Goal: Task Accomplishment & Management: Manage account settings

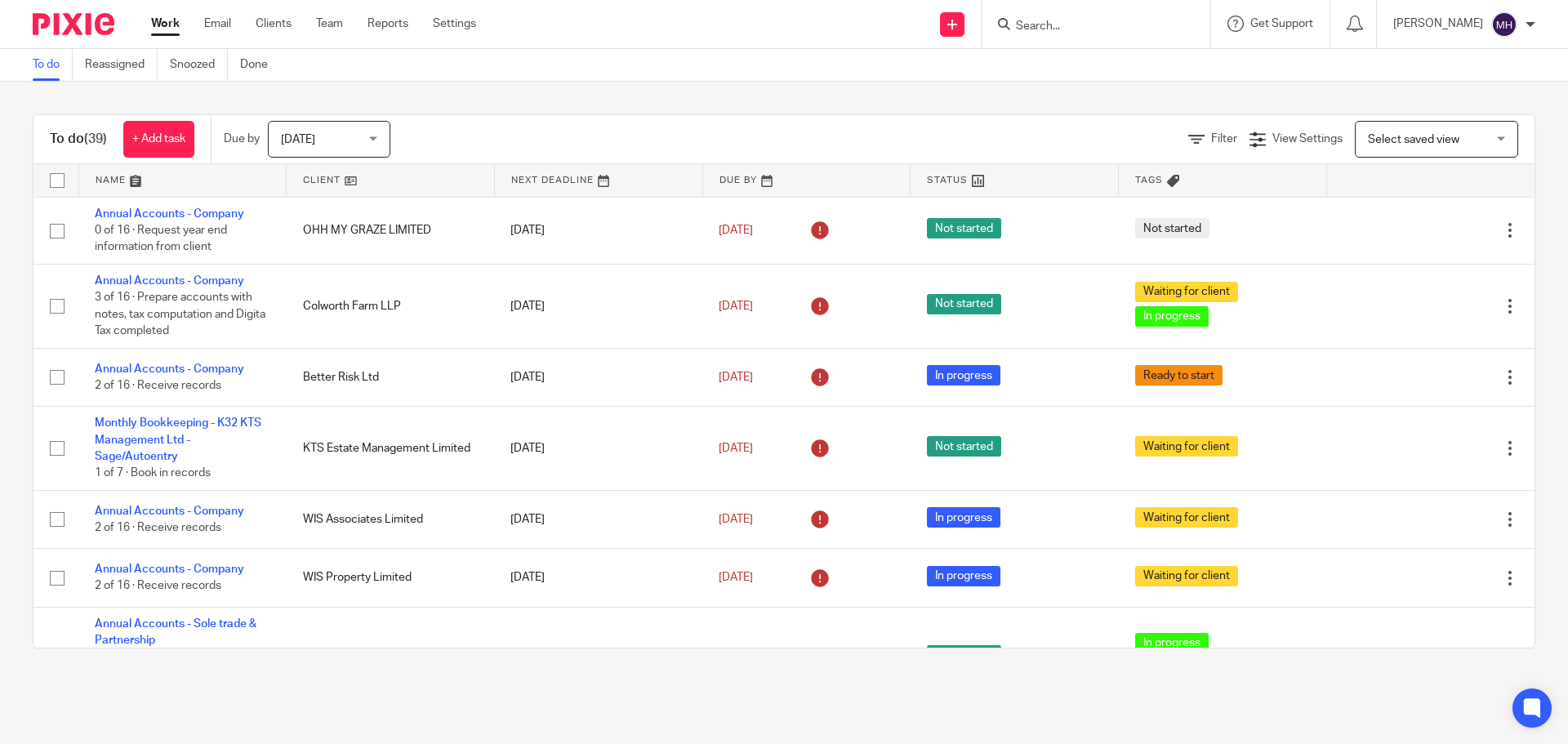
click at [165, 25] on link "Work" at bounding box center [165, 24] width 29 height 16
click at [1015, 29] on input "Search" at bounding box center [1087, 27] width 147 height 15
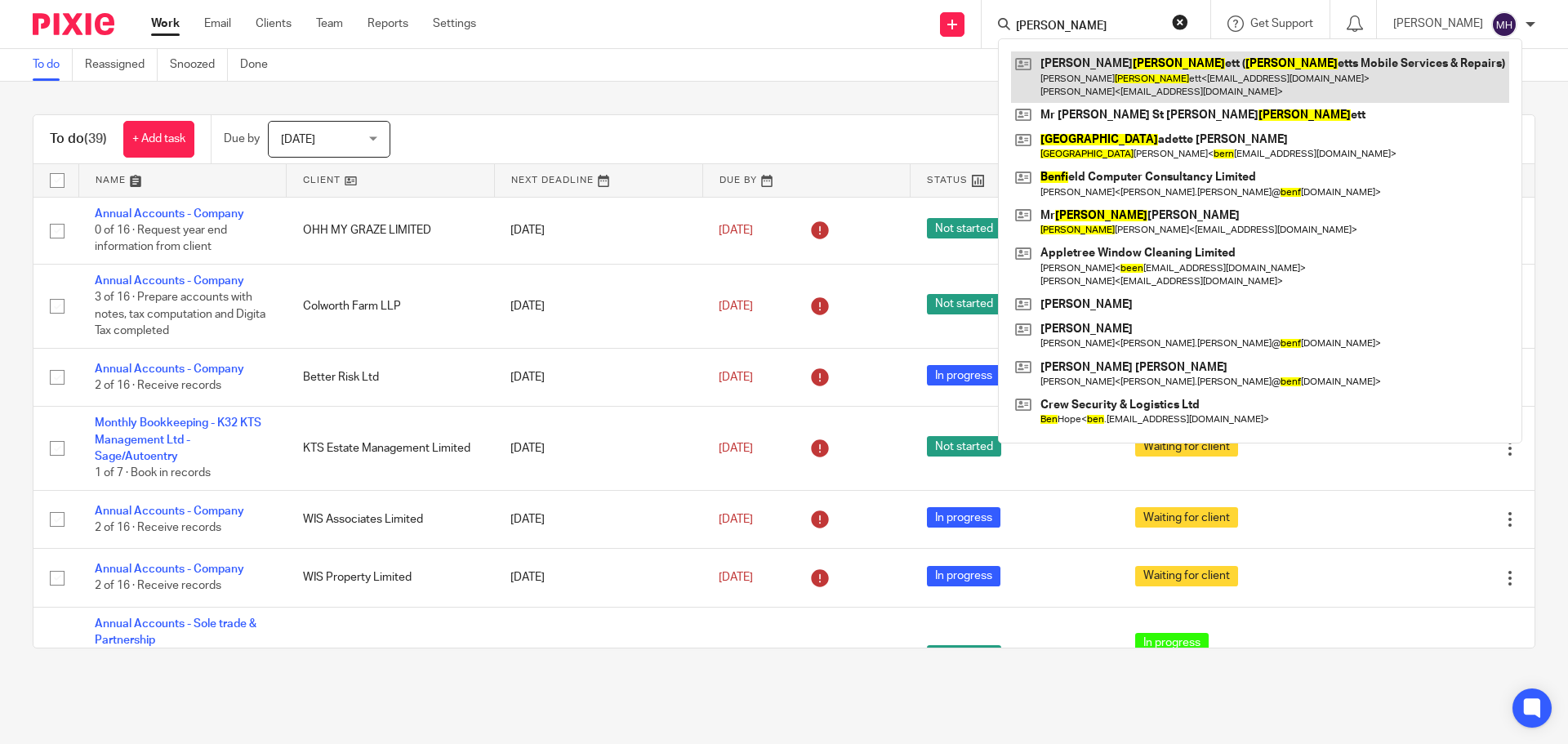
type input "benn"
click at [1070, 60] on link at bounding box center [1260, 77] width 498 height 51
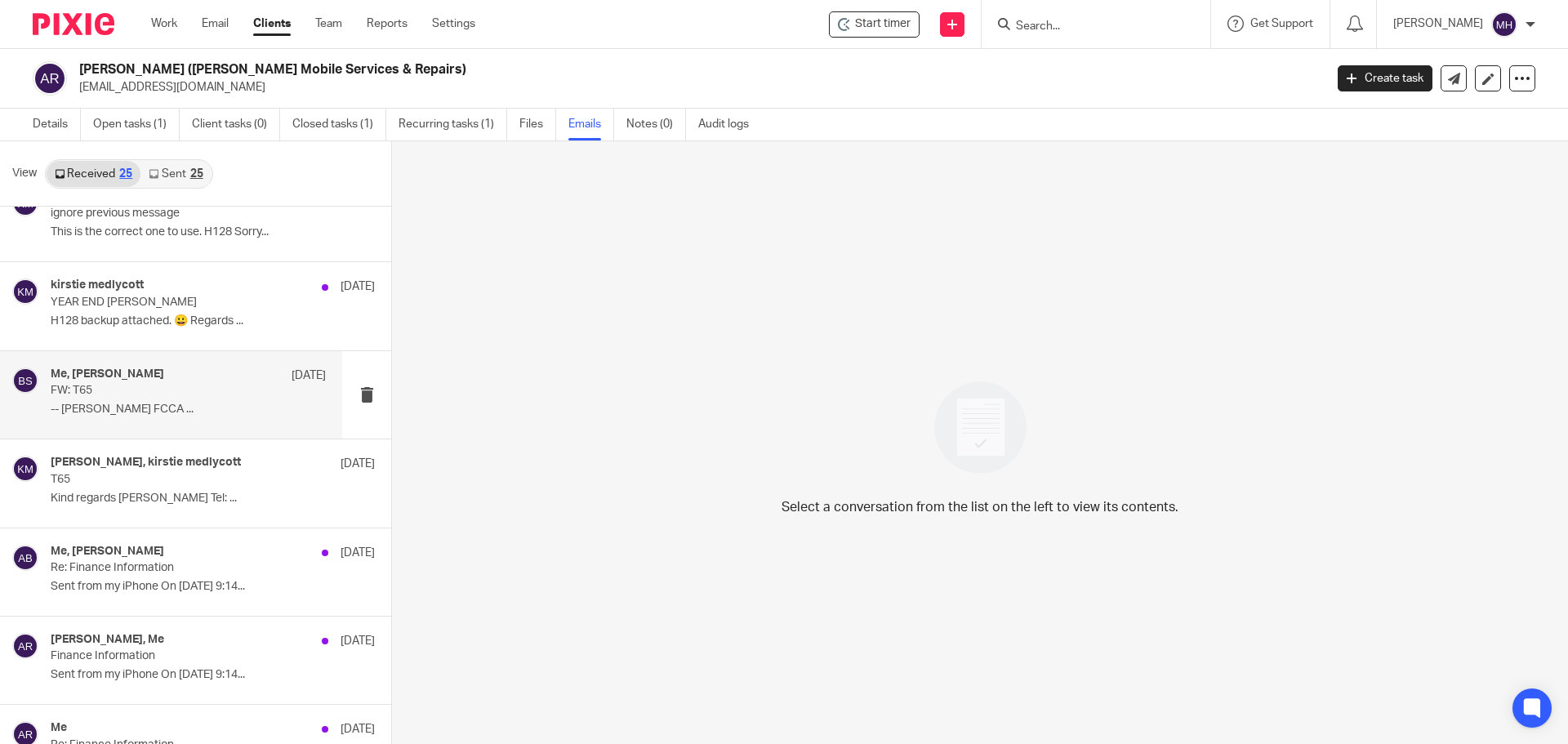
scroll to position [327, 0]
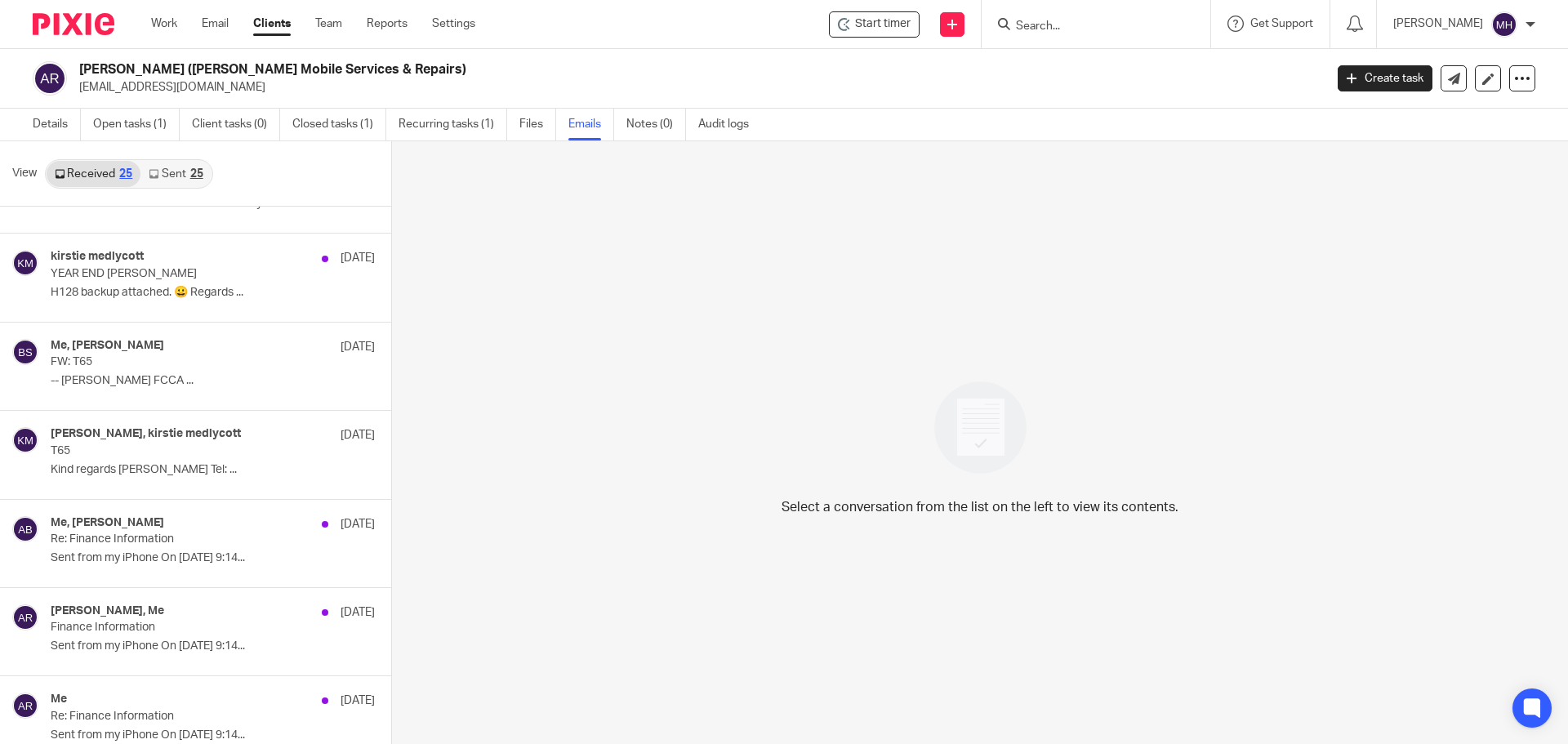
click at [191, 173] on div "25" at bounding box center [197, 174] width 13 height 11
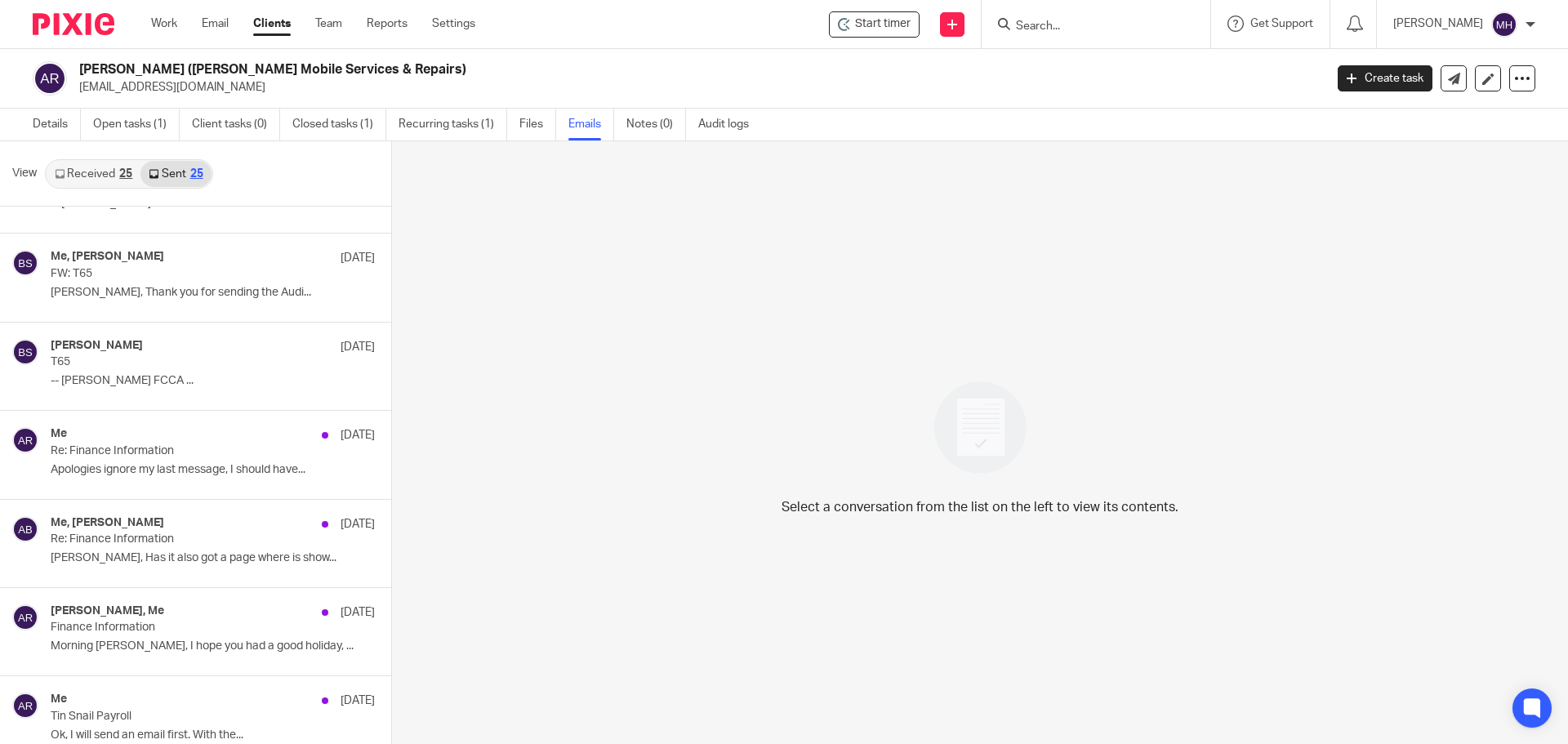
scroll to position [2, 0]
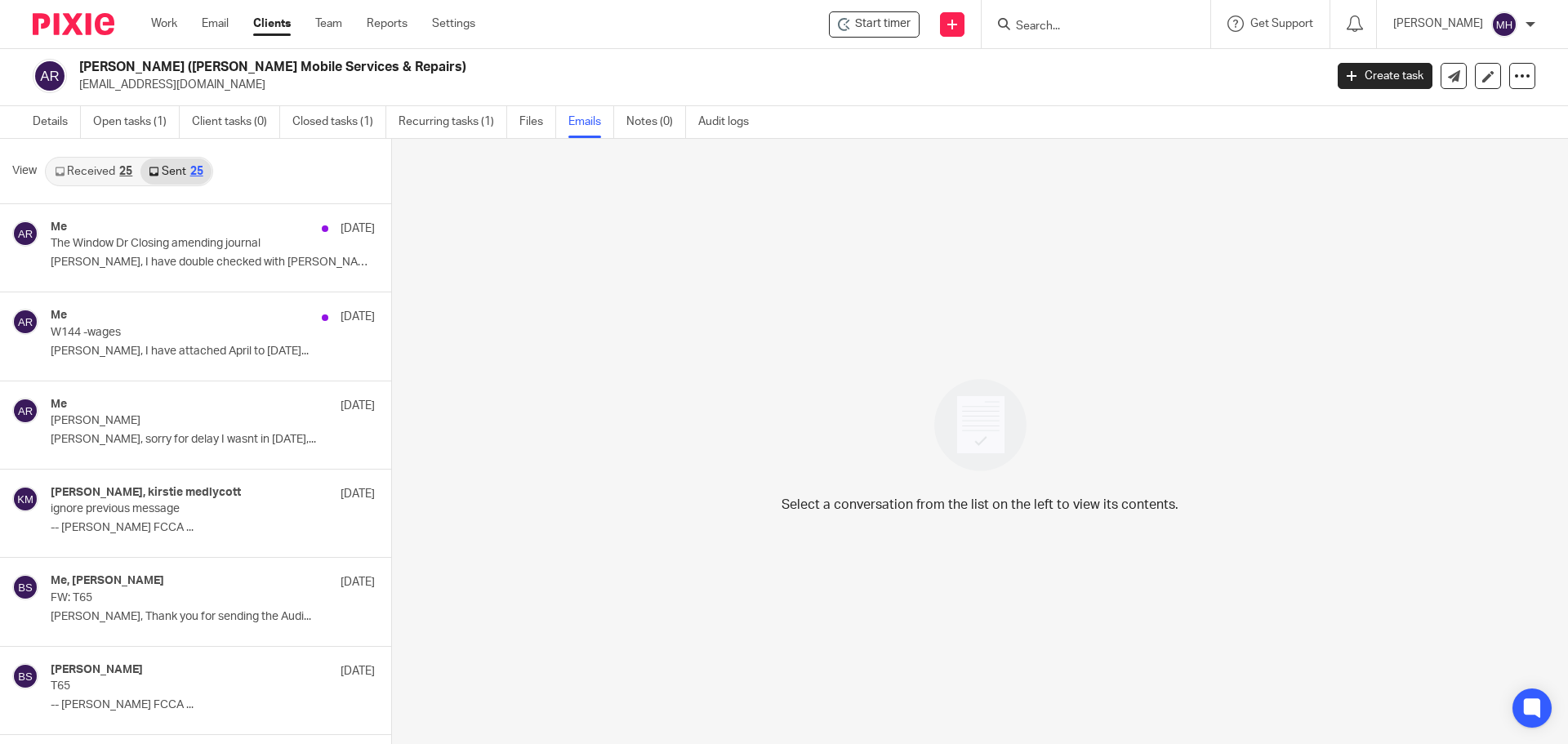
click at [90, 175] on link "Received 25" at bounding box center [94, 172] width 94 height 26
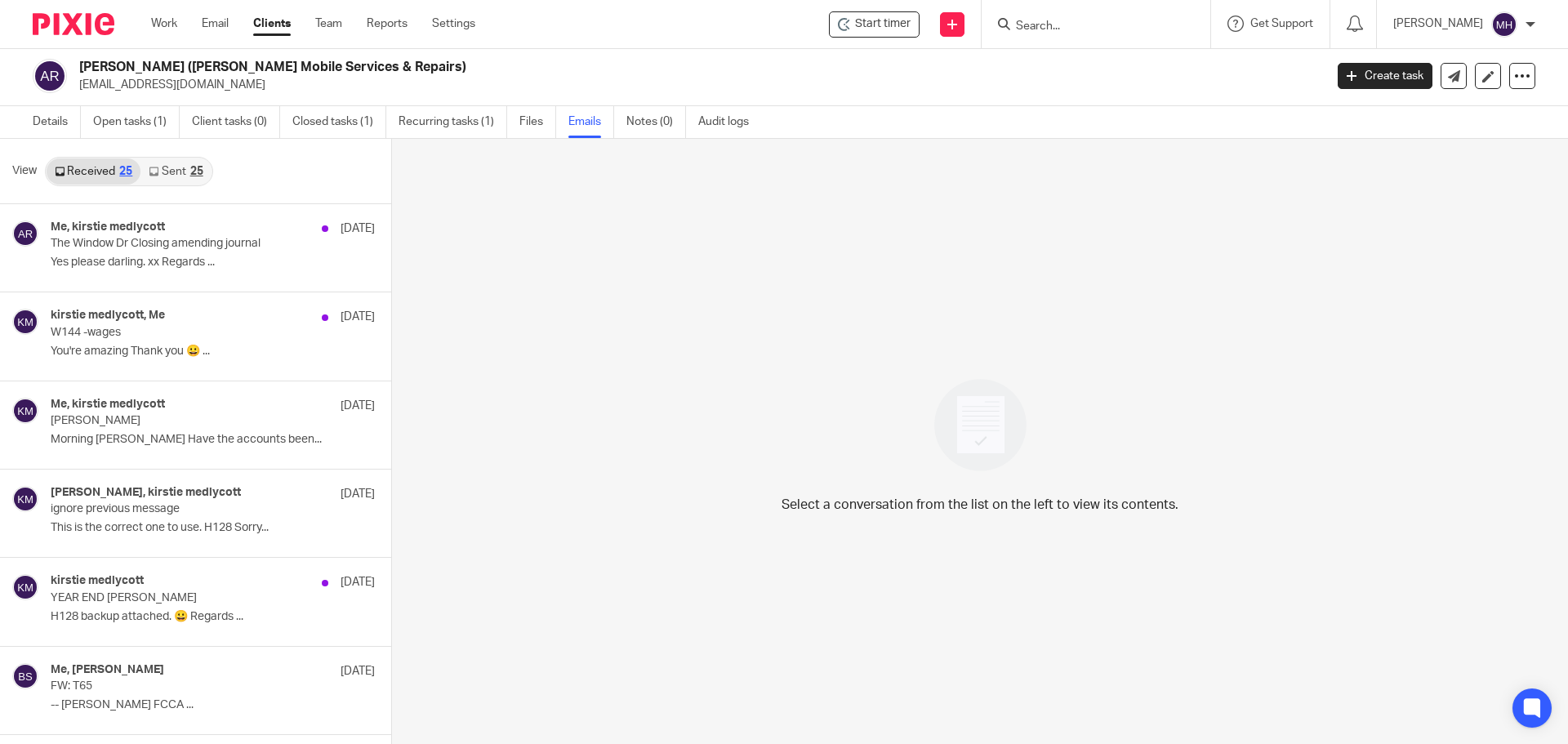
click at [867, 127] on div "Details Open tasks (1) Client tasks (0) Closed tasks (1) Recurring tasks (1) Fi…" at bounding box center [784, 122] width 1568 height 33
click at [873, 120] on div "Details Open tasks (1) Client tasks (0) Closed tasks (1) Recurring tasks (1) Fi…" at bounding box center [784, 122] width 1568 height 33
click at [168, 21] on link "Work" at bounding box center [164, 24] width 26 height 16
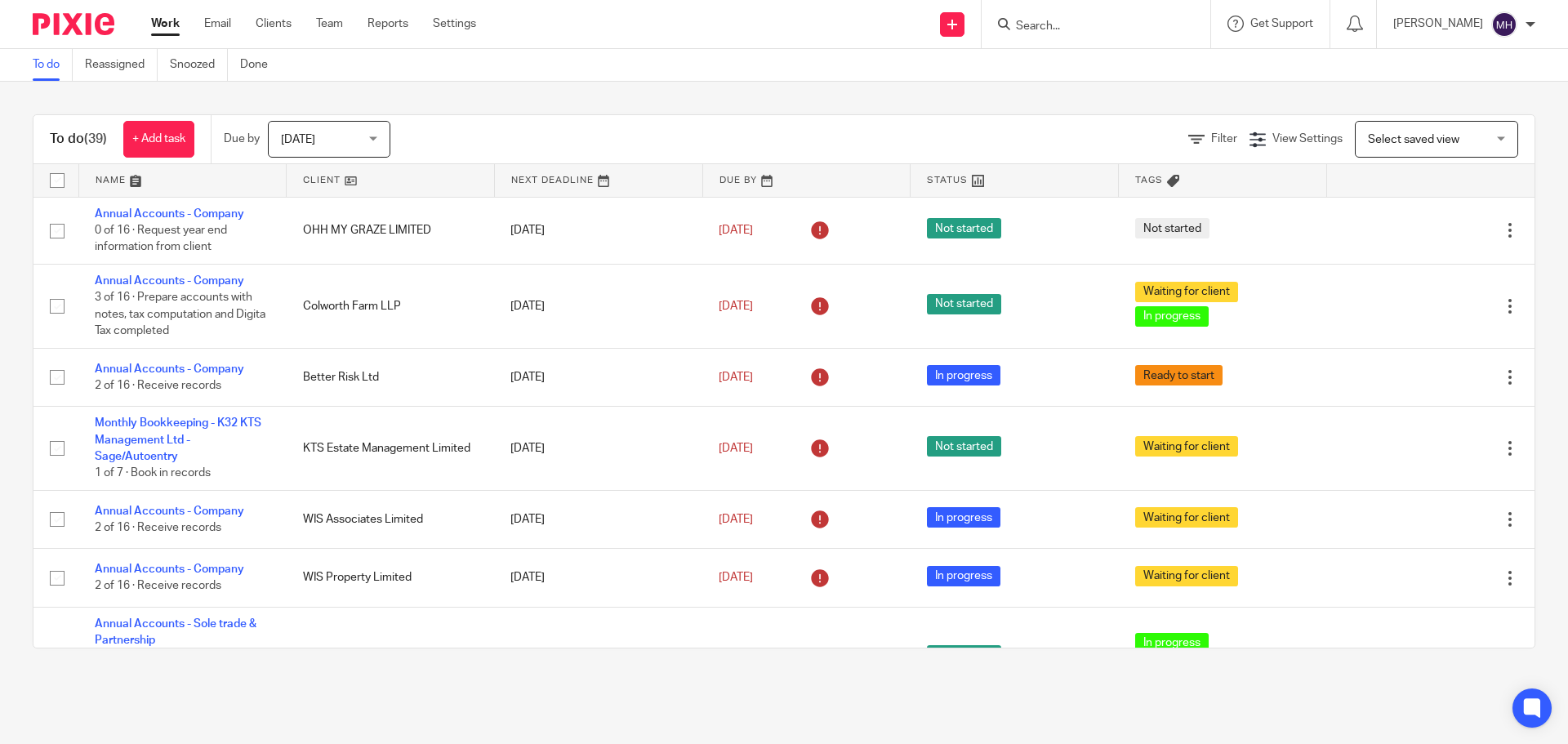
click at [801, 97] on div "To do (39) + Add task Due by Today Today Today Tomorrow This week Next week Thi…" at bounding box center [784, 381] width 1568 height 599
click at [482, 92] on div "To do (39) + Add task Due by Today Today Today Tomorrow This week Next week Thi…" at bounding box center [784, 381] width 1568 height 599
click at [494, 93] on div "To do (39) + Add task Due by Today Today Today Tomorrow This week Next week Thi…" at bounding box center [784, 381] width 1568 height 599
click at [596, 107] on div "To do (39) + Add task Due by Today Today Today Tomorrow This week Next week Thi…" at bounding box center [784, 381] width 1568 height 599
click at [161, 23] on link "Work" at bounding box center [165, 24] width 29 height 16
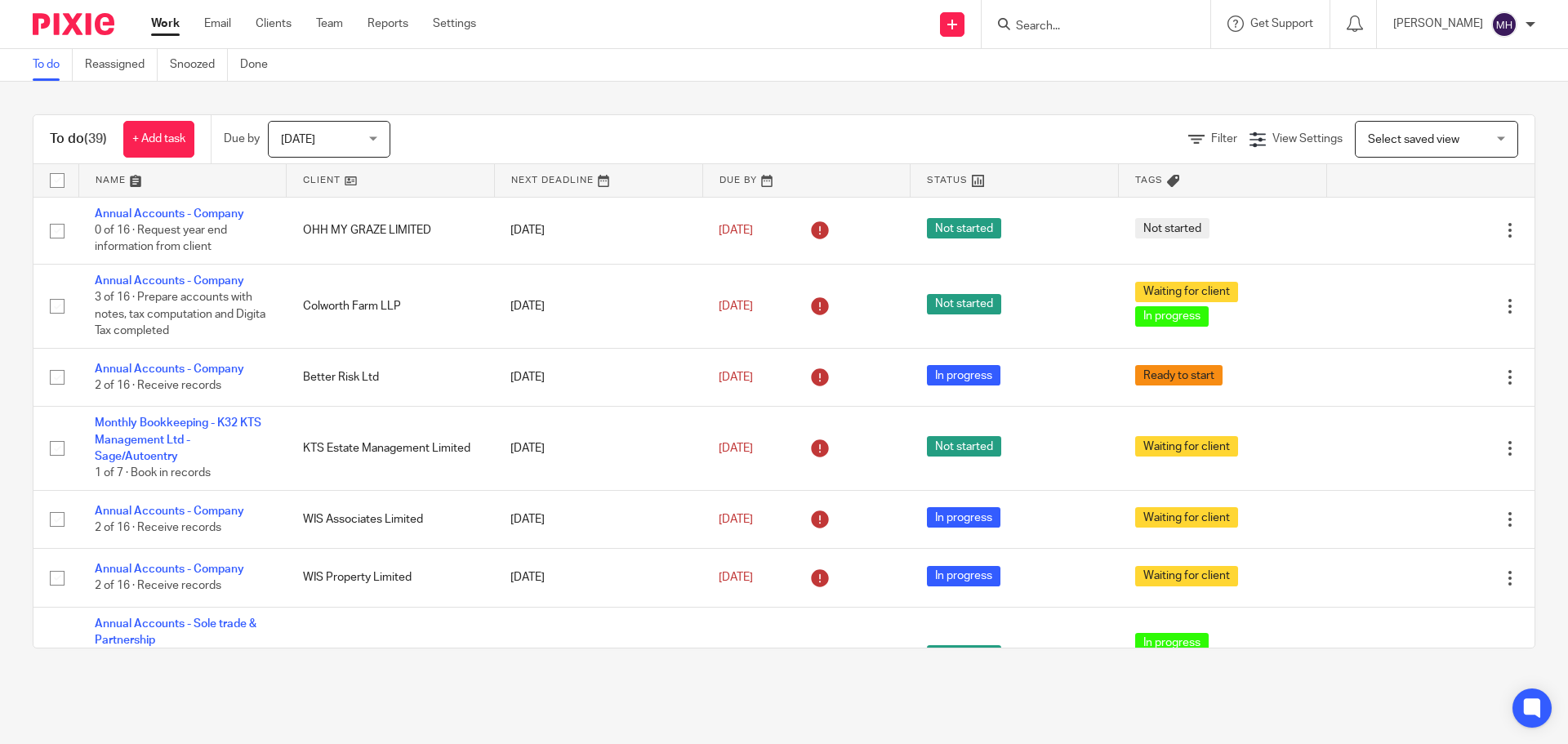
click at [1068, 31] on input "Search" at bounding box center [1087, 27] width 147 height 15
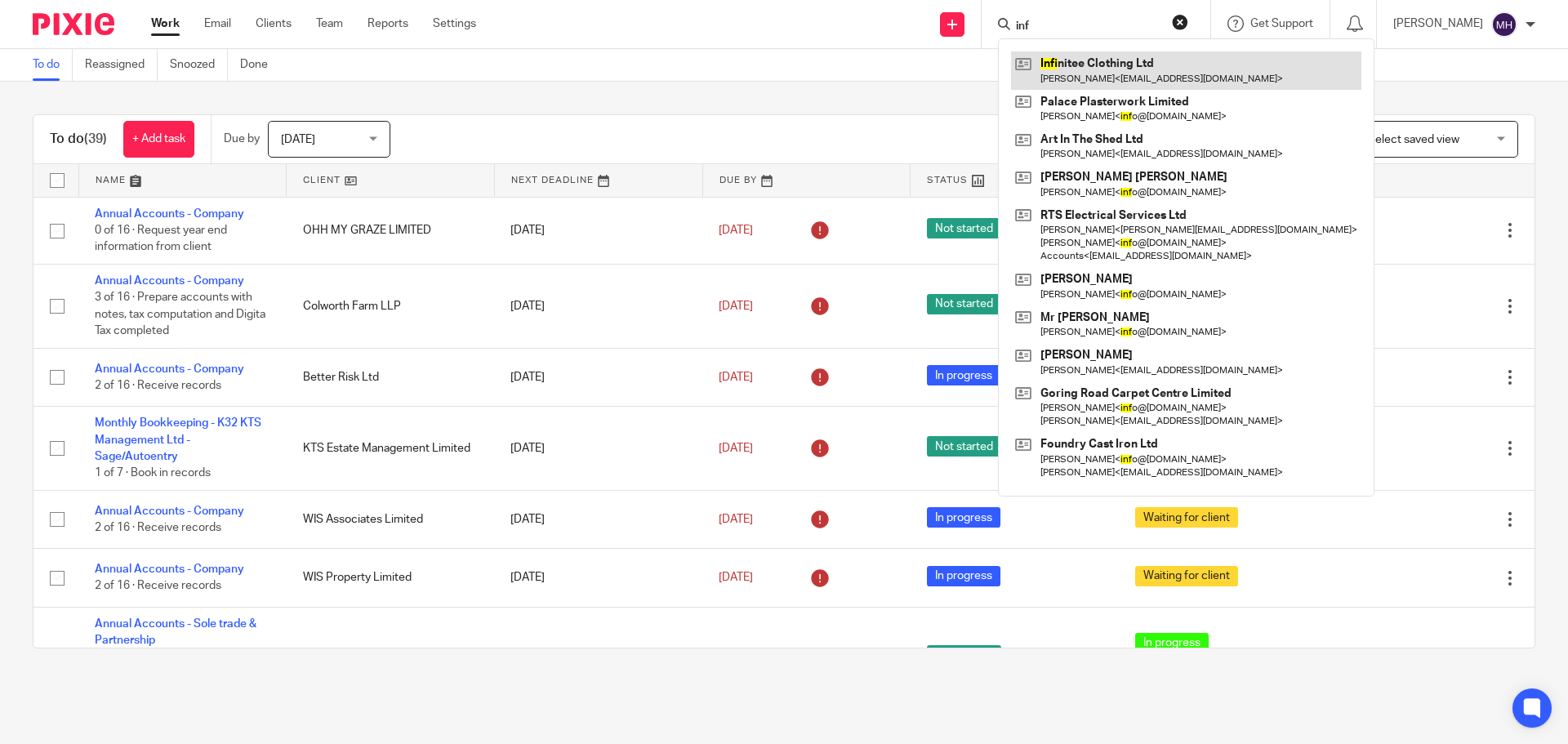
type input "inf"
click at [1137, 77] on link at bounding box center [1186, 71] width 350 height 38
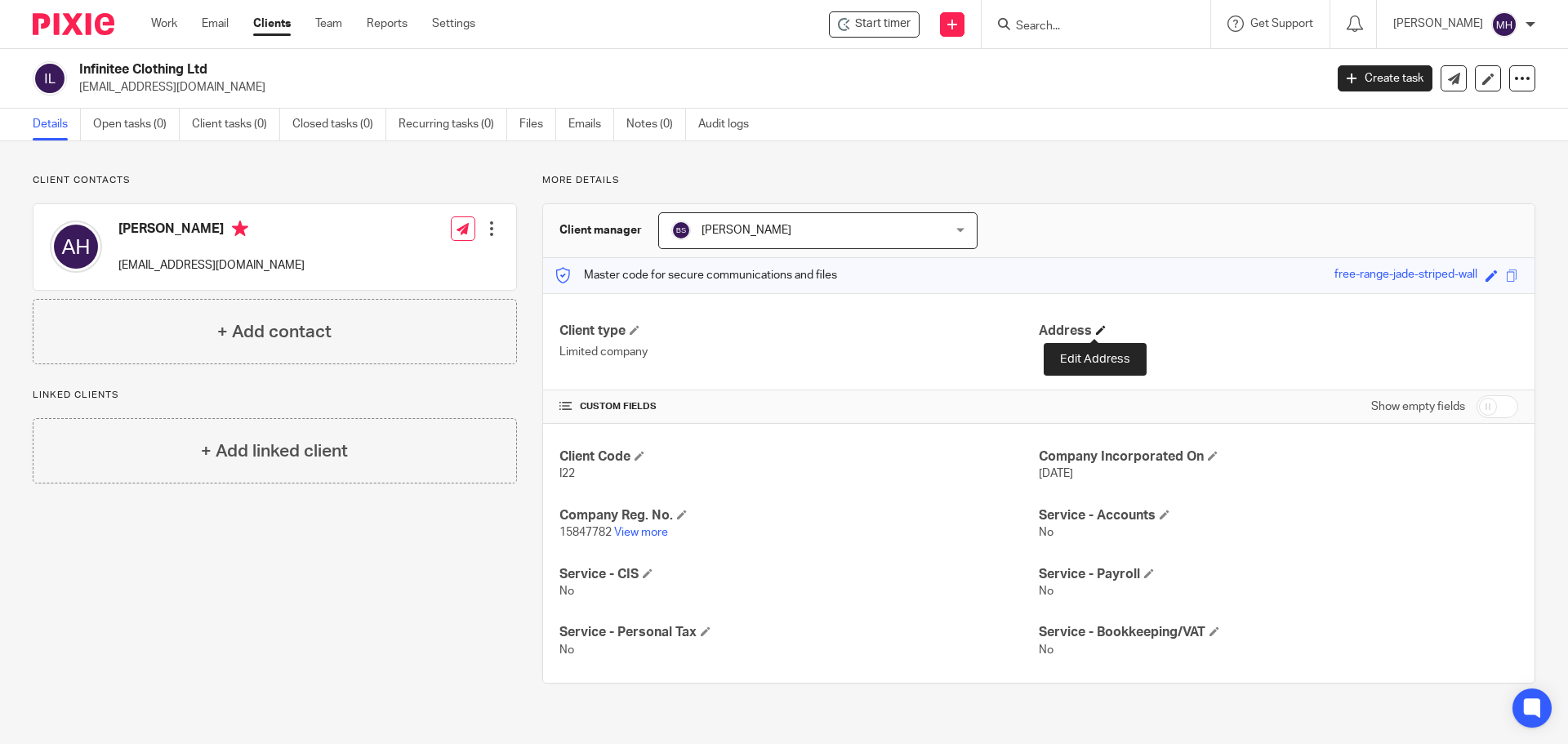
click at [1096, 329] on span at bounding box center [1101, 331] width 10 height 10
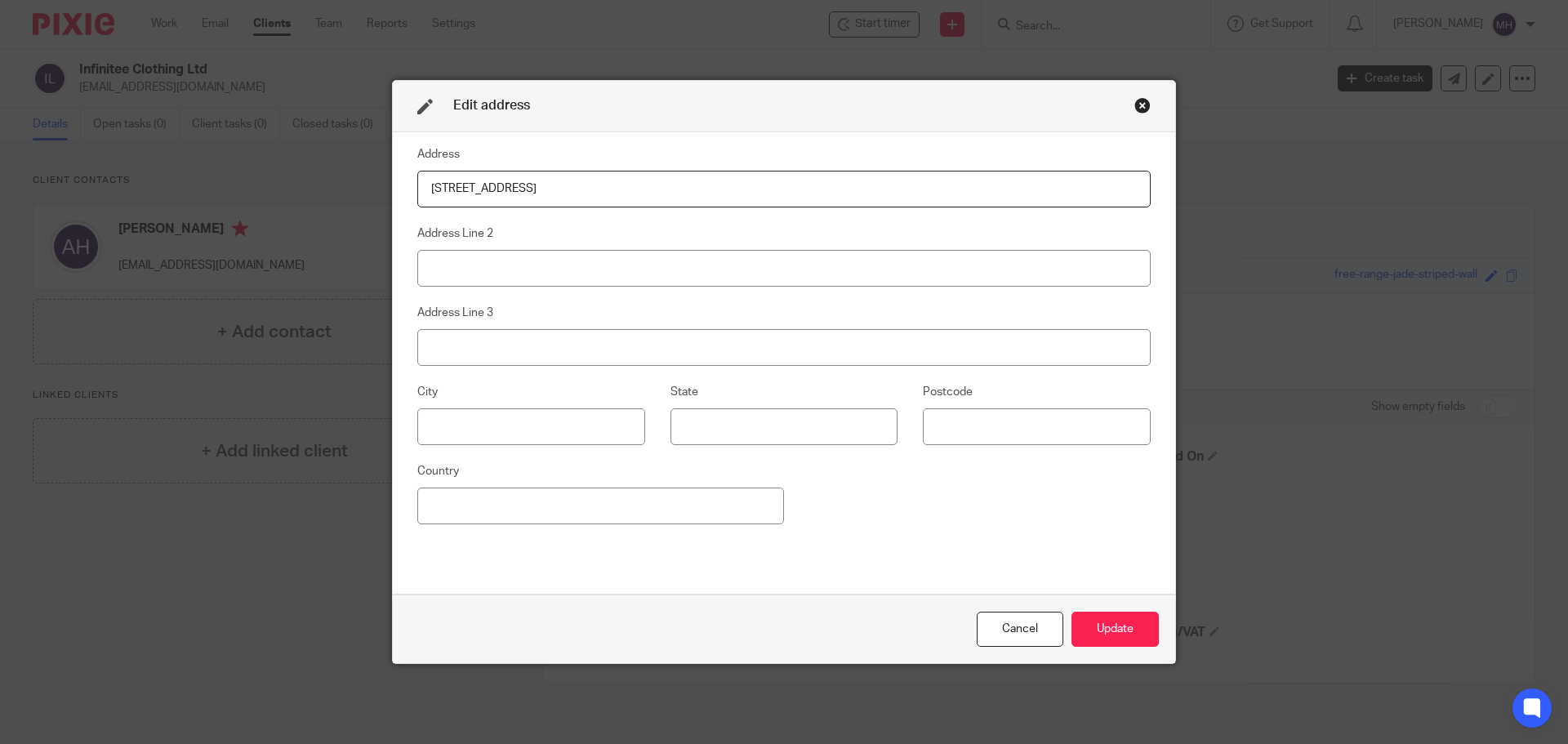
type input "[STREET_ADDRESS]"
type input "Bognor Regis"
type input "PO21 3AT"
click at [1118, 627] on button "Update" at bounding box center [1115, 629] width 88 height 35
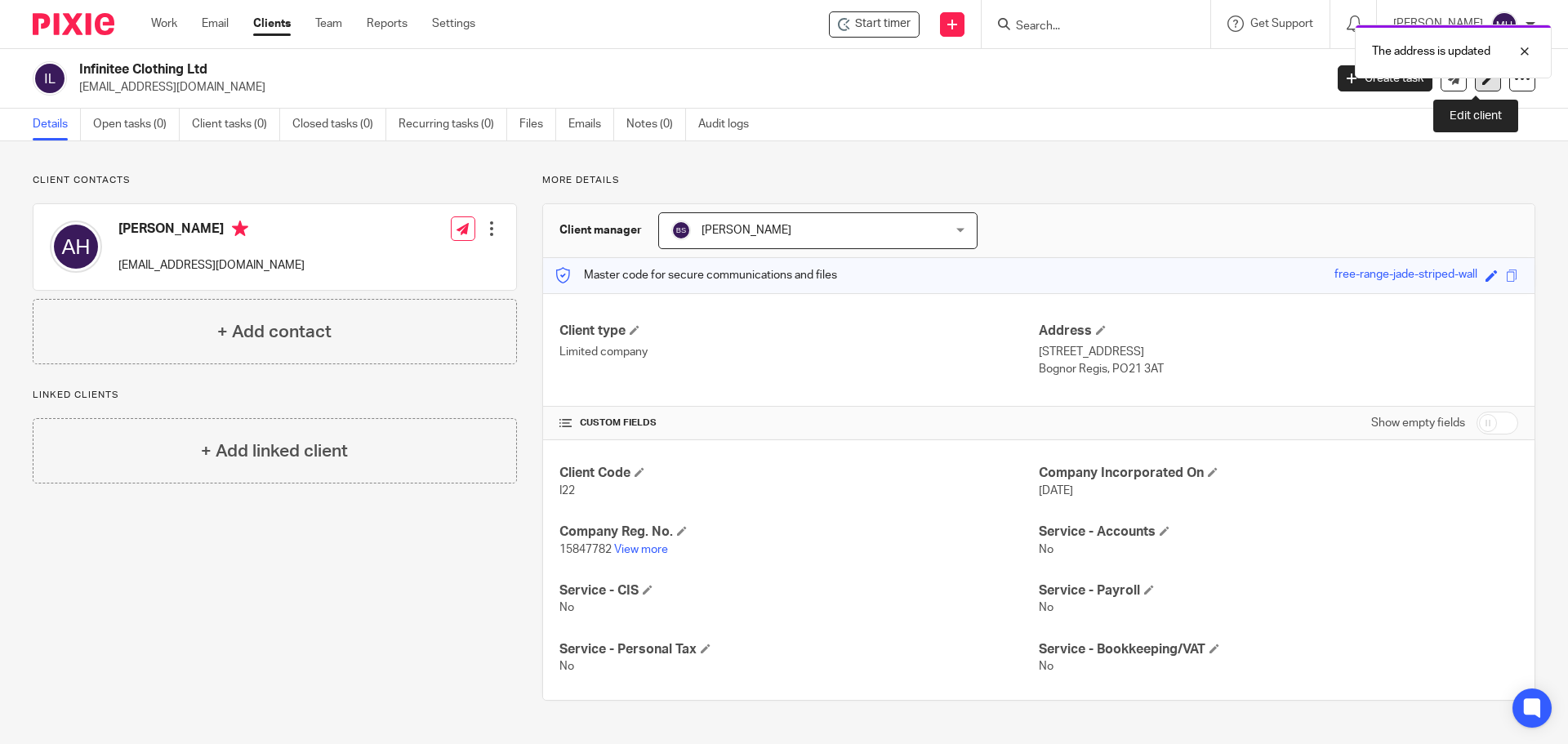
click at [1478, 88] on link at bounding box center [1487, 78] width 26 height 26
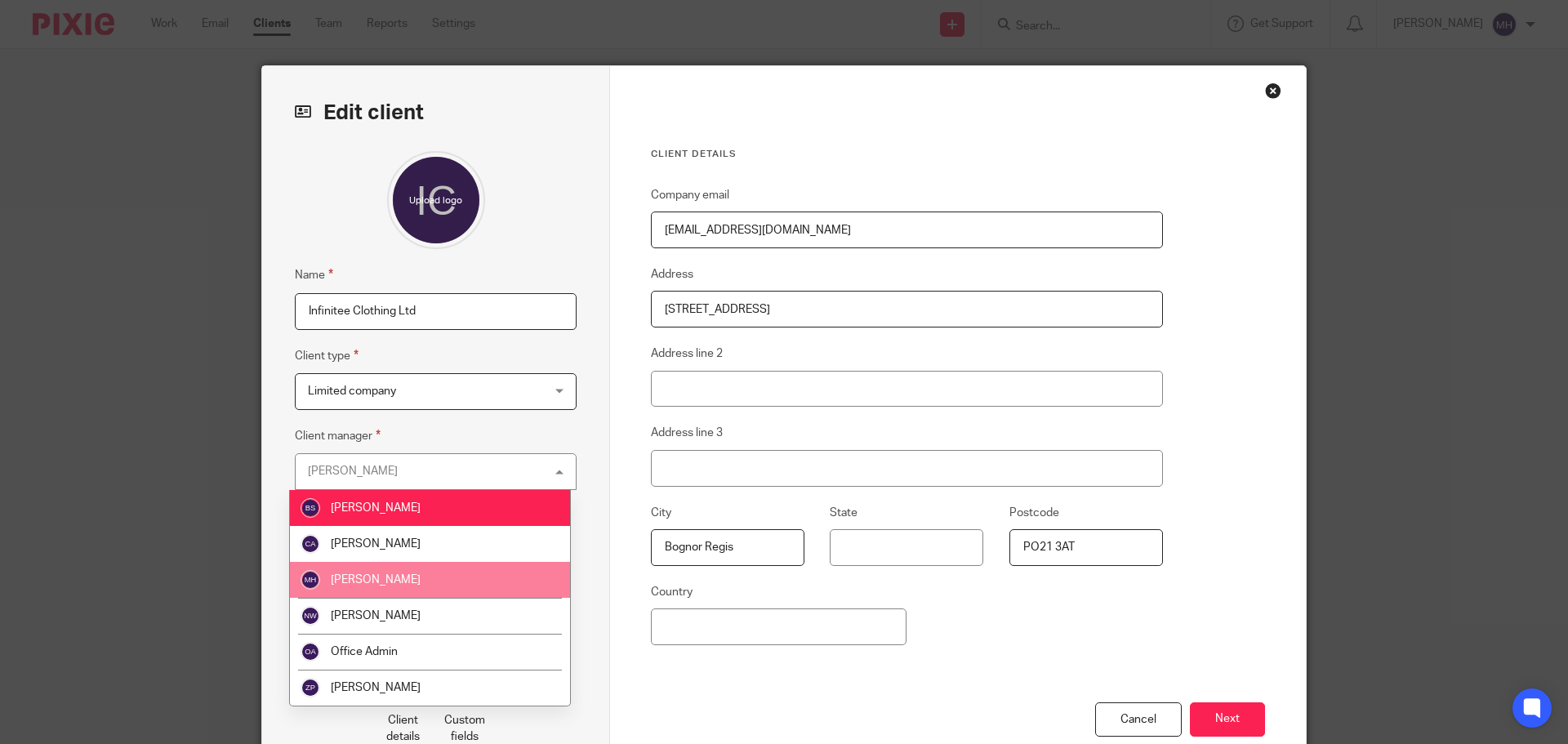
click at [460, 577] on li "[PERSON_NAME]" at bounding box center [429, 580] width 280 height 36
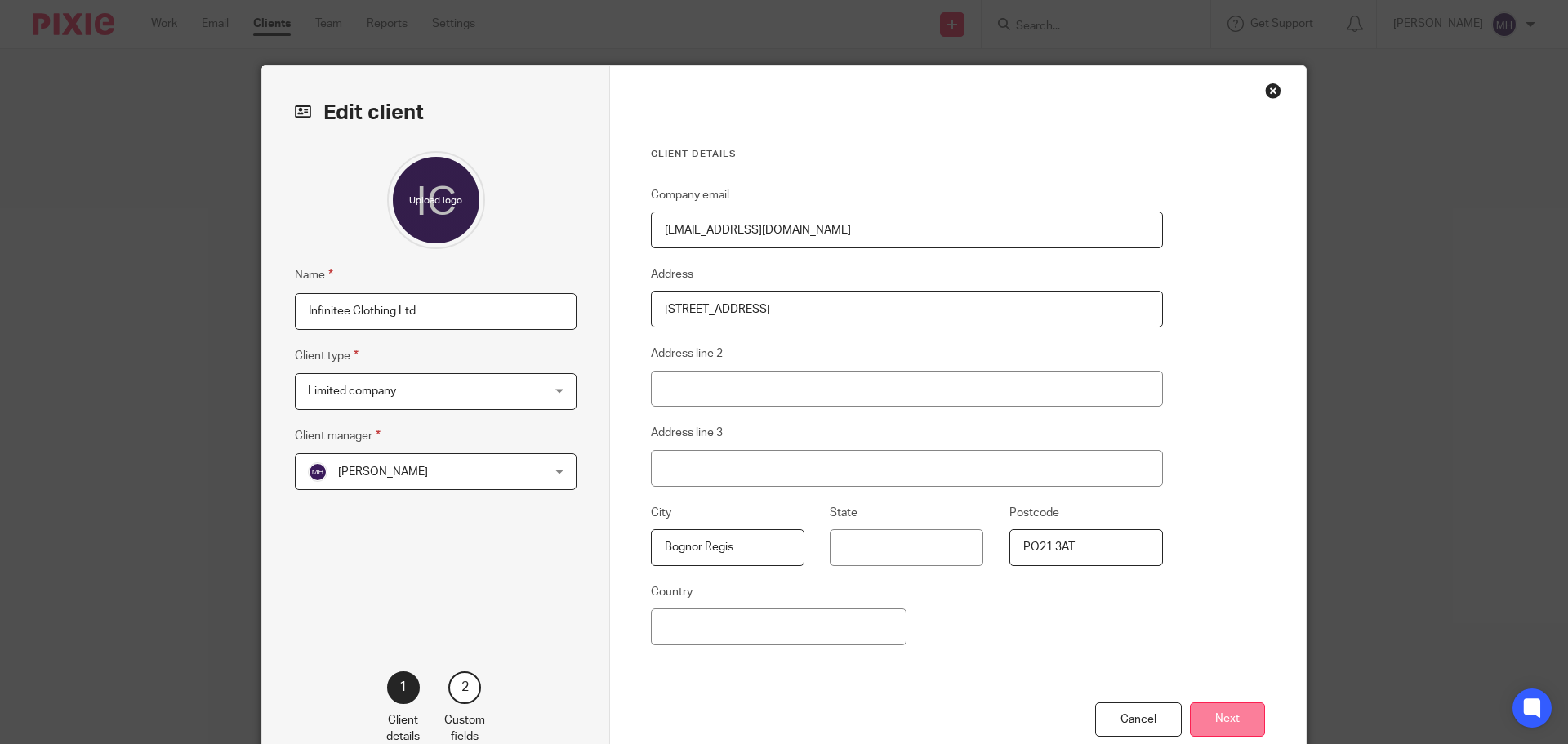
click at [1217, 725] on button "Next" at bounding box center [1227, 720] width 75 height 35
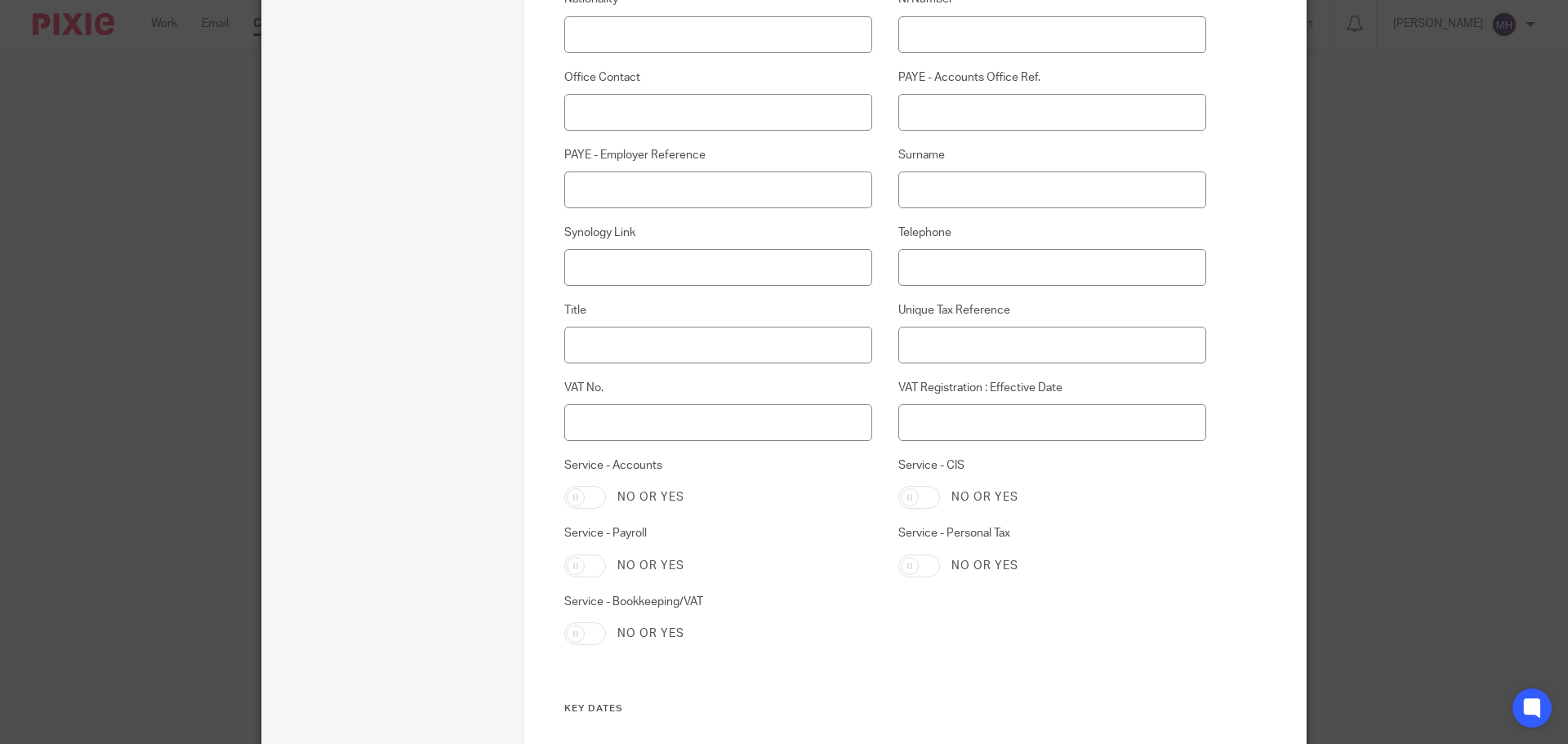
scroll to position [572, 0]
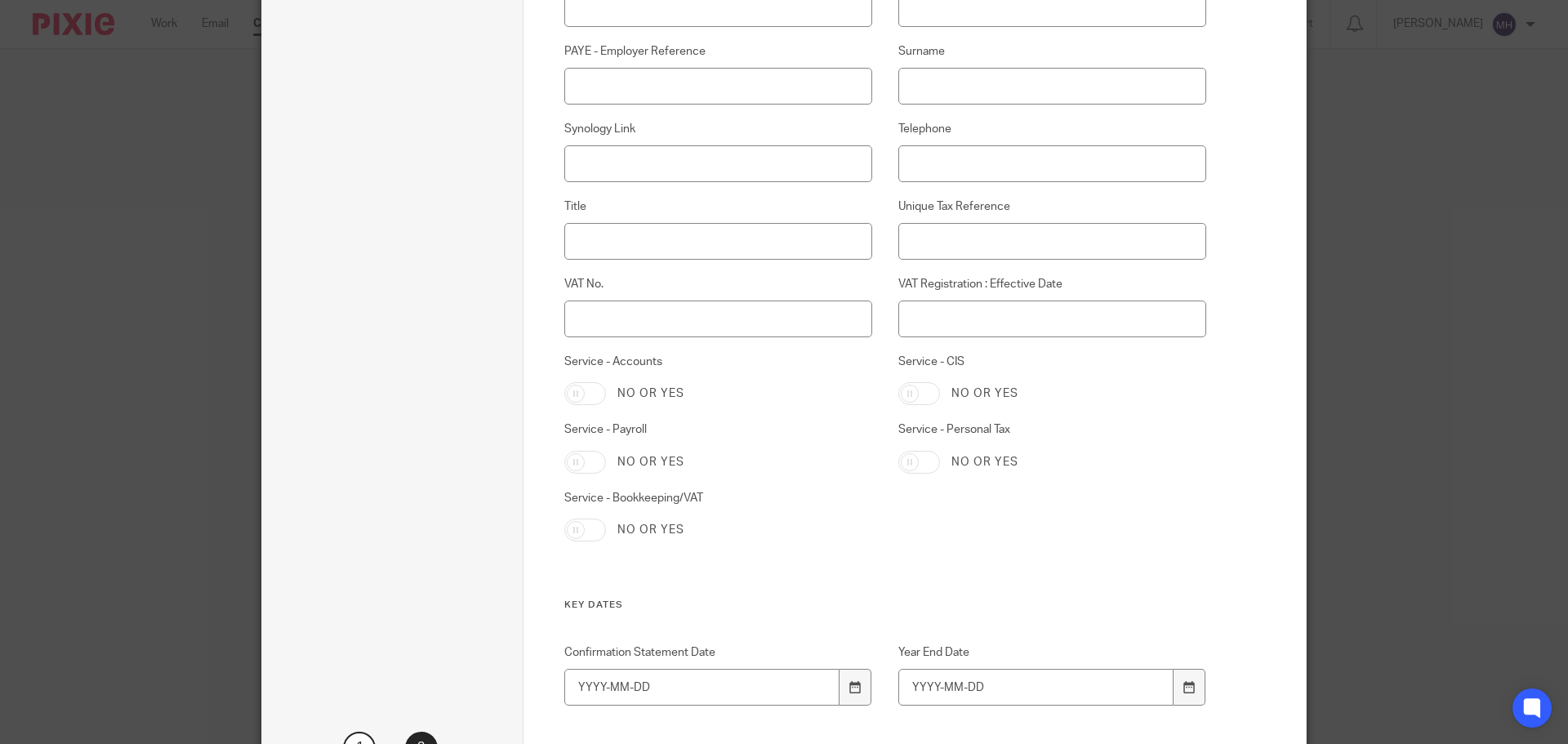
click at [584, 392] on input "Service - Accounts" at bounding box center [585, 393] width 42 height 23
checkbox input "true"
click at [568, 683] on input "Confirmation Statement Date" at bounding box center [702, 687] width 275 height 37
click at [627, 680] on input "2026" at bounding box center [702, 687] width 275 height 37
type input "2026-07-18"
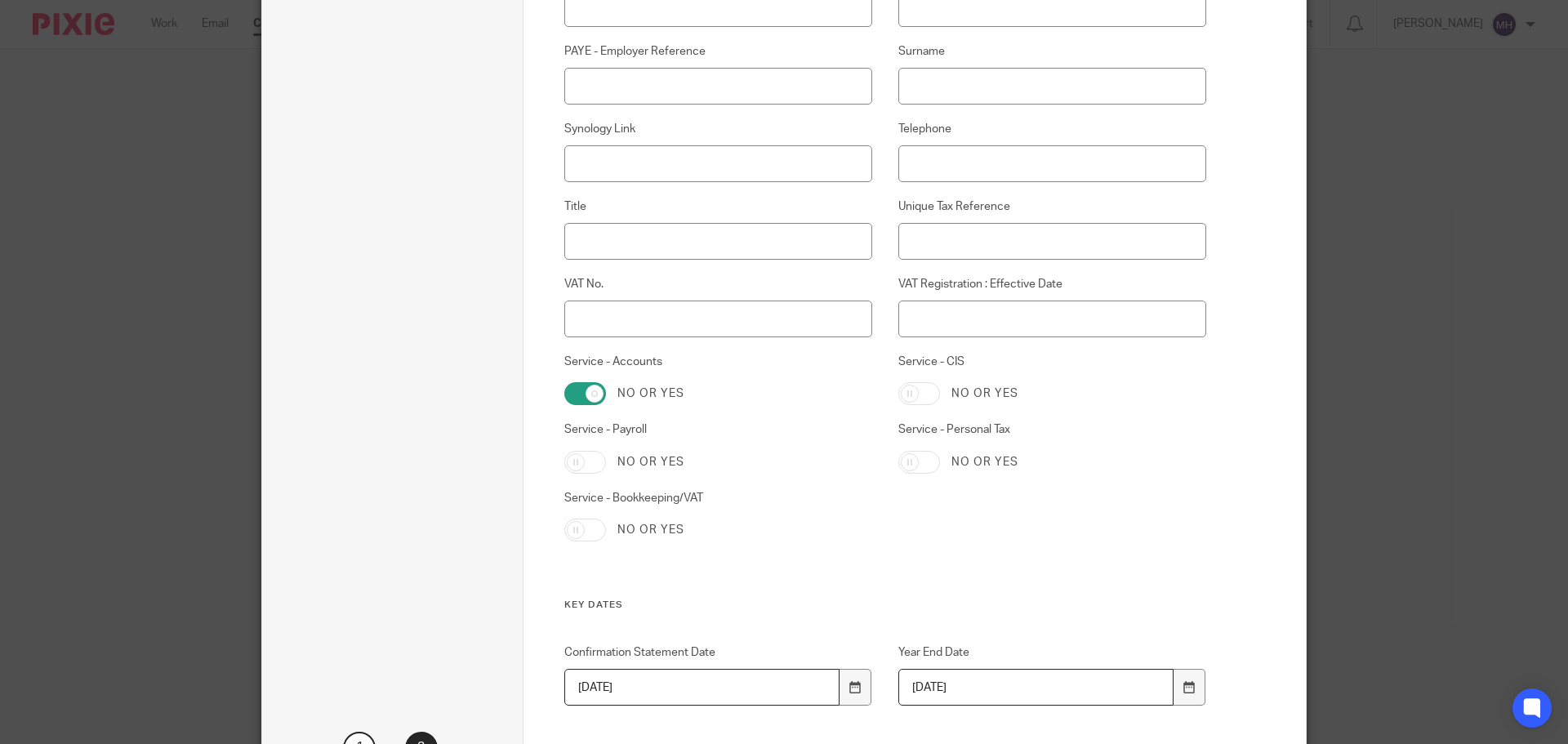
type input "2025-07-31"
click at [1171, 569] on div "Client Code I22 Company Incorporated On 2024-07-19 Company Reg. No. 15847782 D.…" at bounding box center [871, 127] width 668 height 945
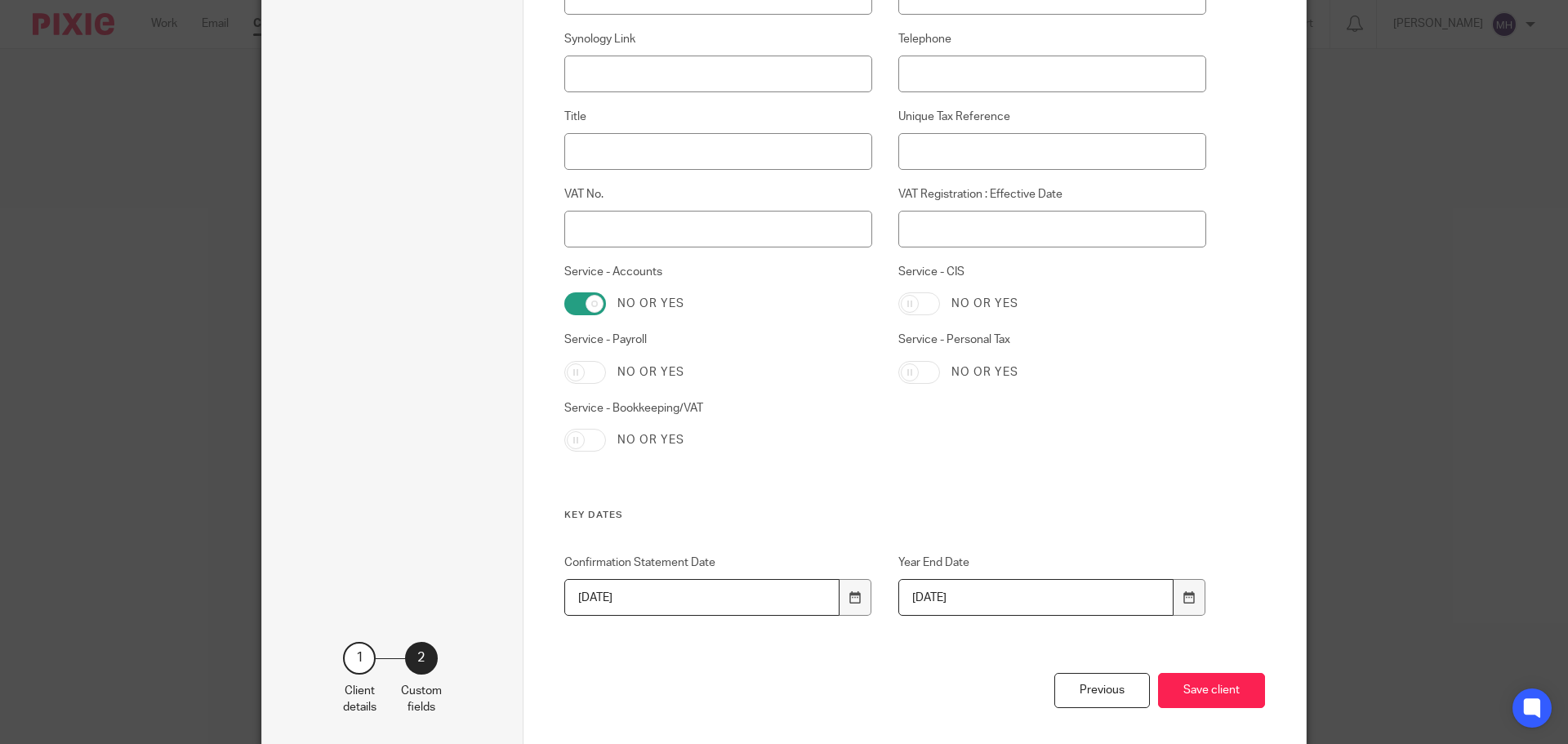
scroll to position [733, 0]
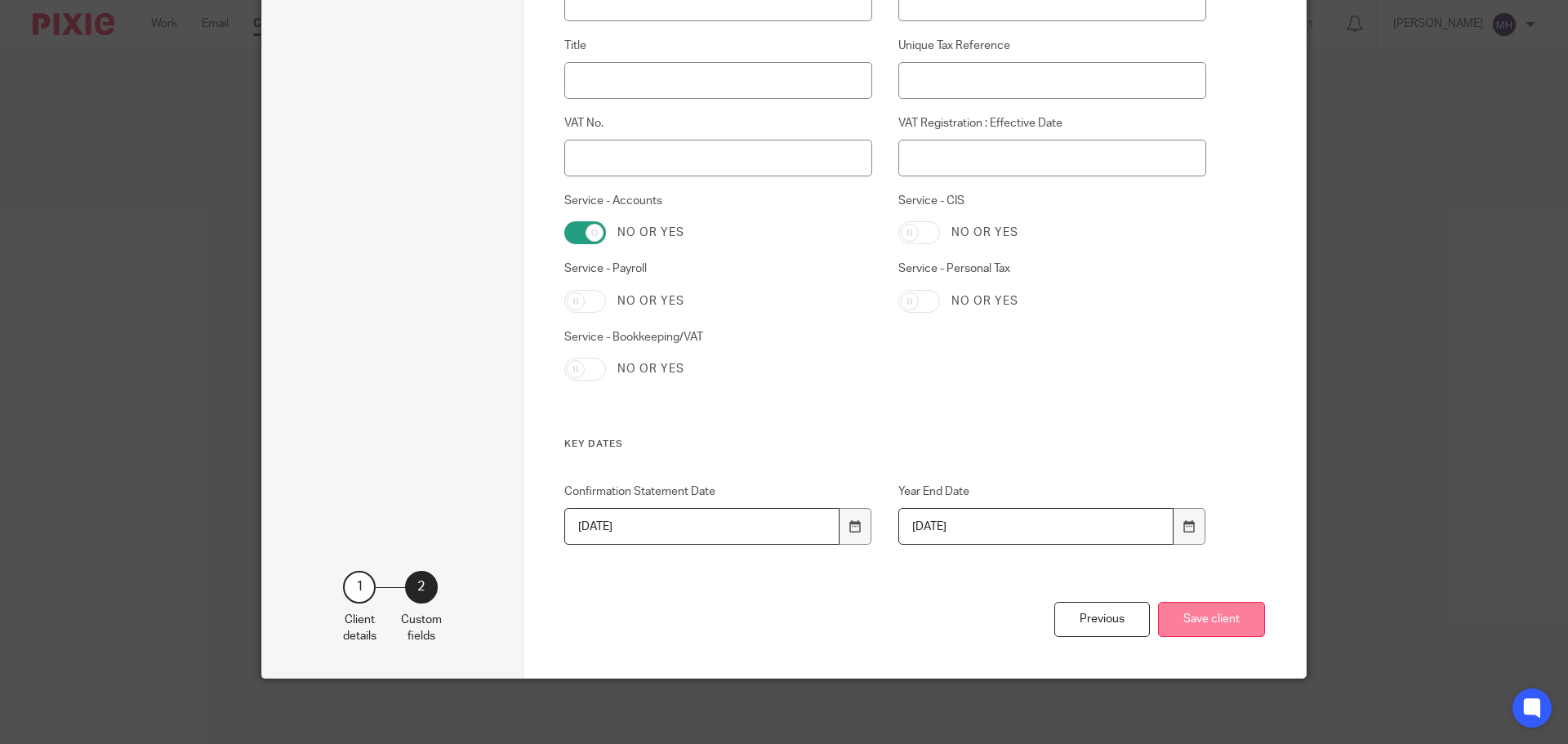
click at [1192, 621] on button "Save client" at bounding box center [1211, 619] width 107 height 35
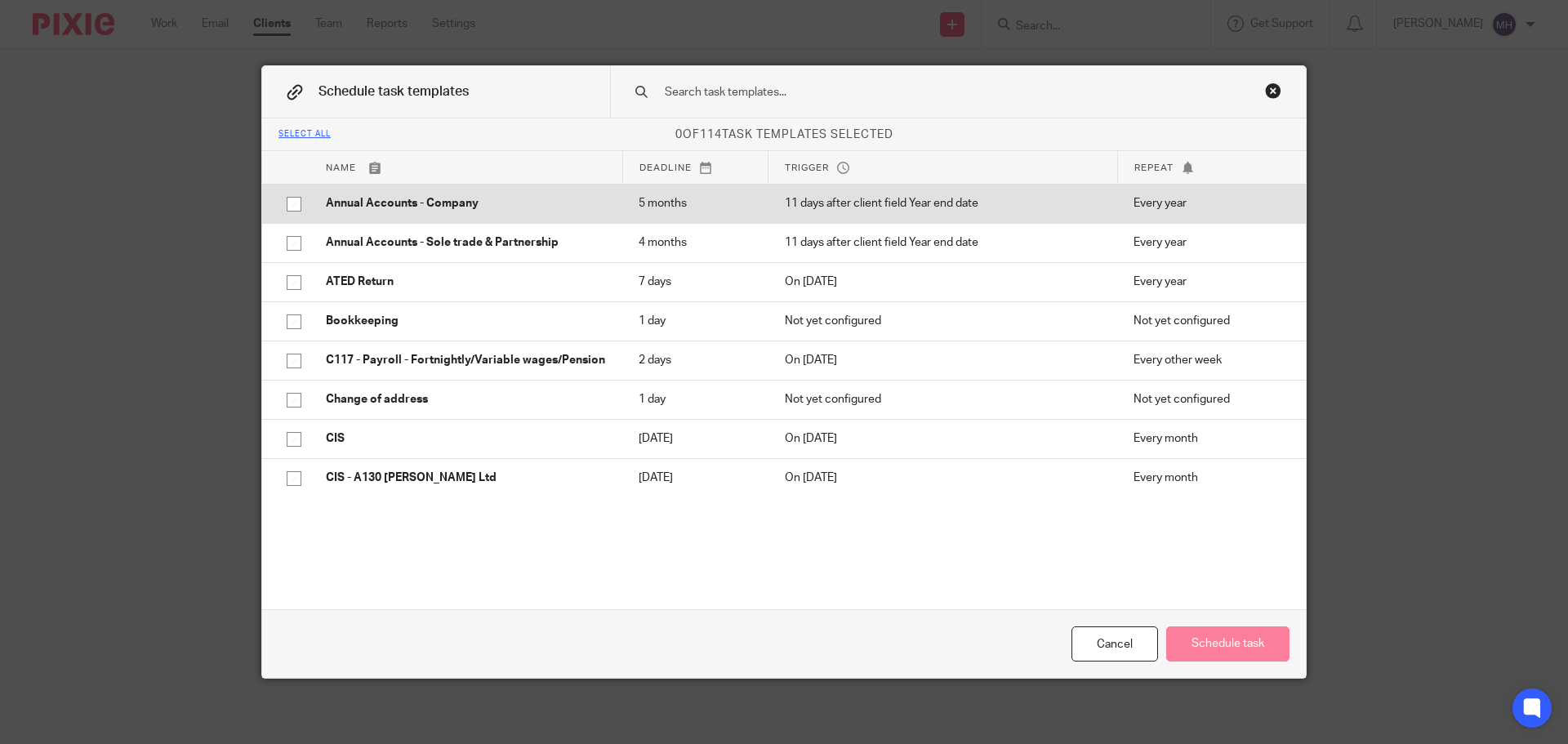
click at [284, 204] on input "checkbox" at bounding box center [293, 204] width 31 height 31
checkbox input "true"
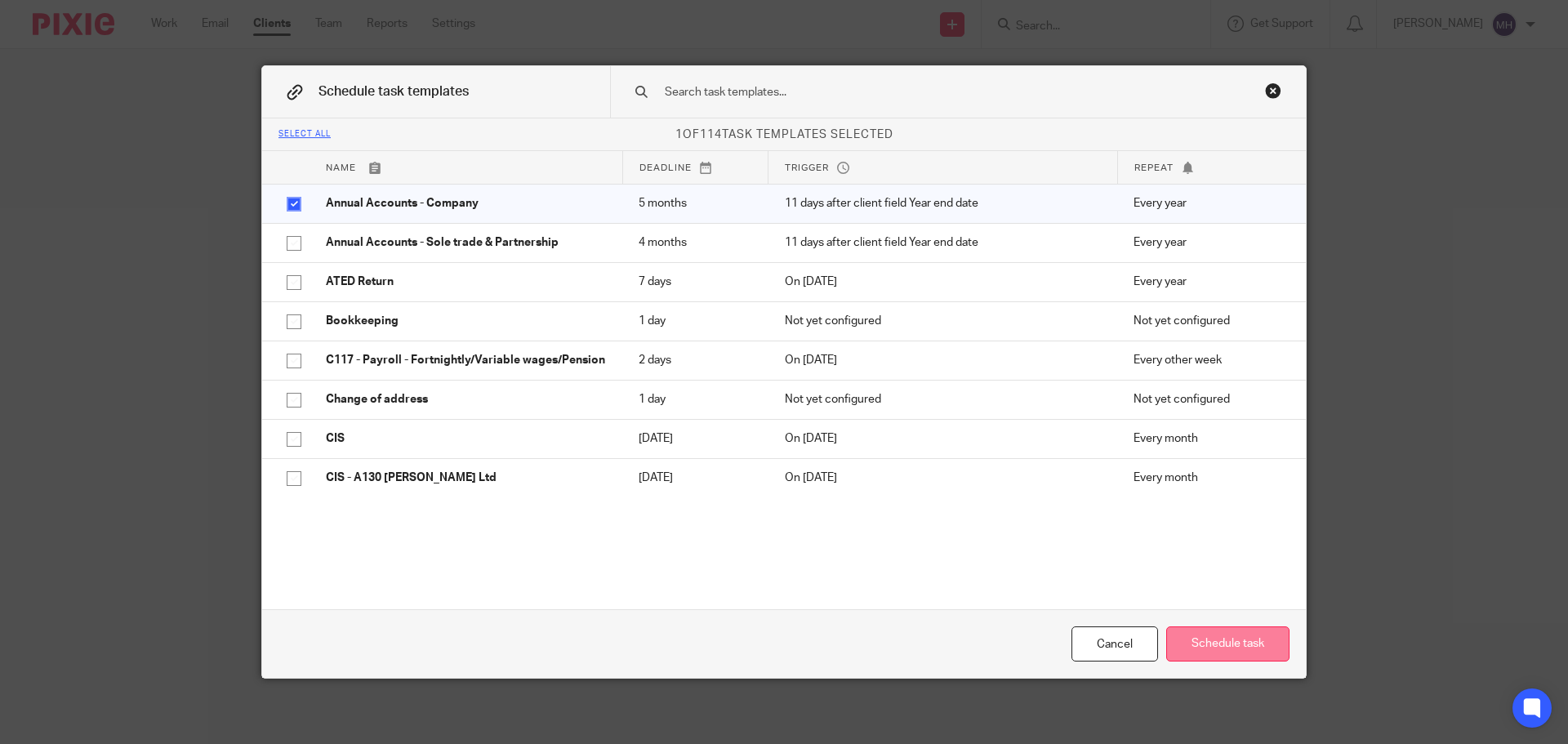
click at [1240, 651] on button "Schedule task" at bounding box center [1228, 643] width 124 height 35
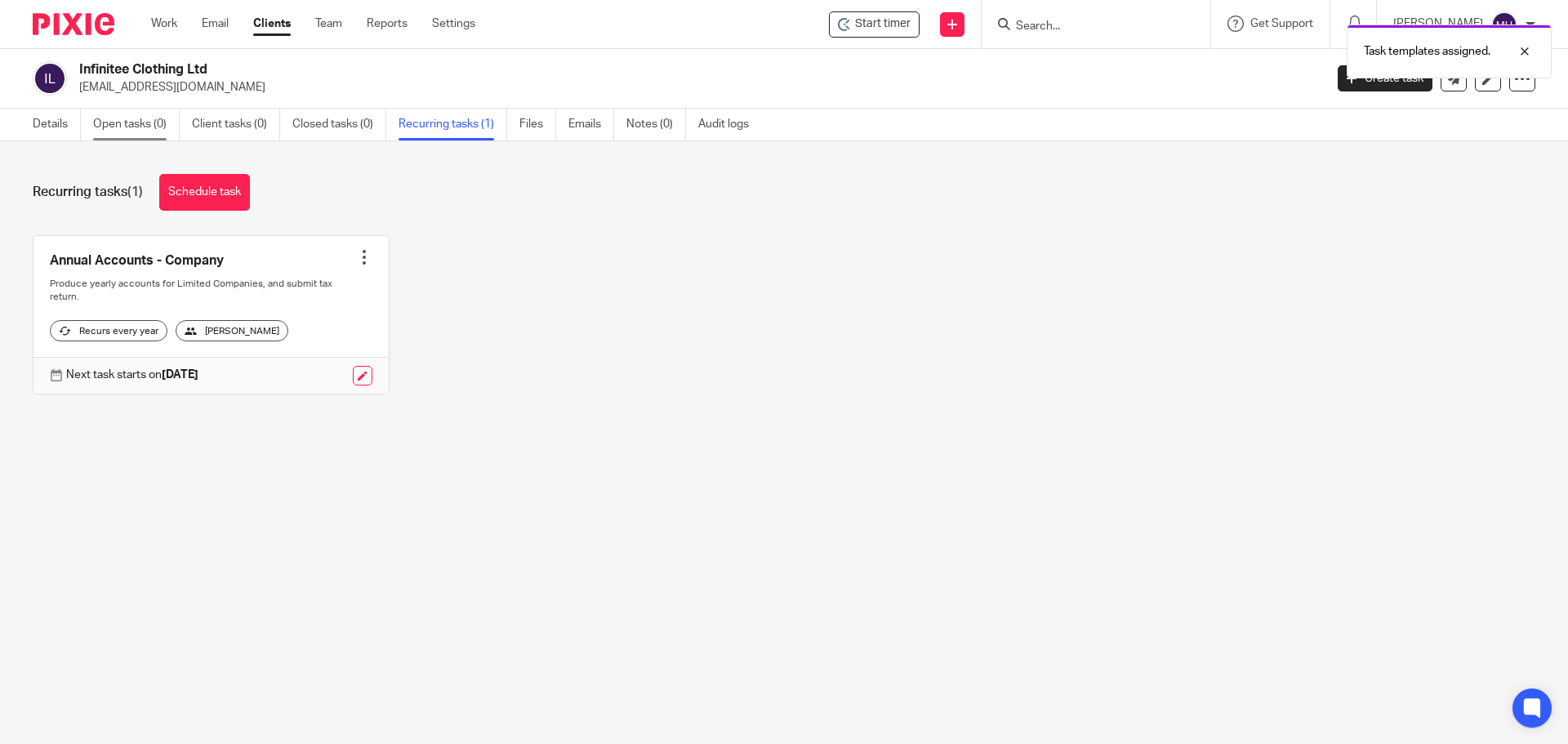
click at [122, 124] on link "Open tasks (0)" at bounding box center [136, 125] width 87 height 32
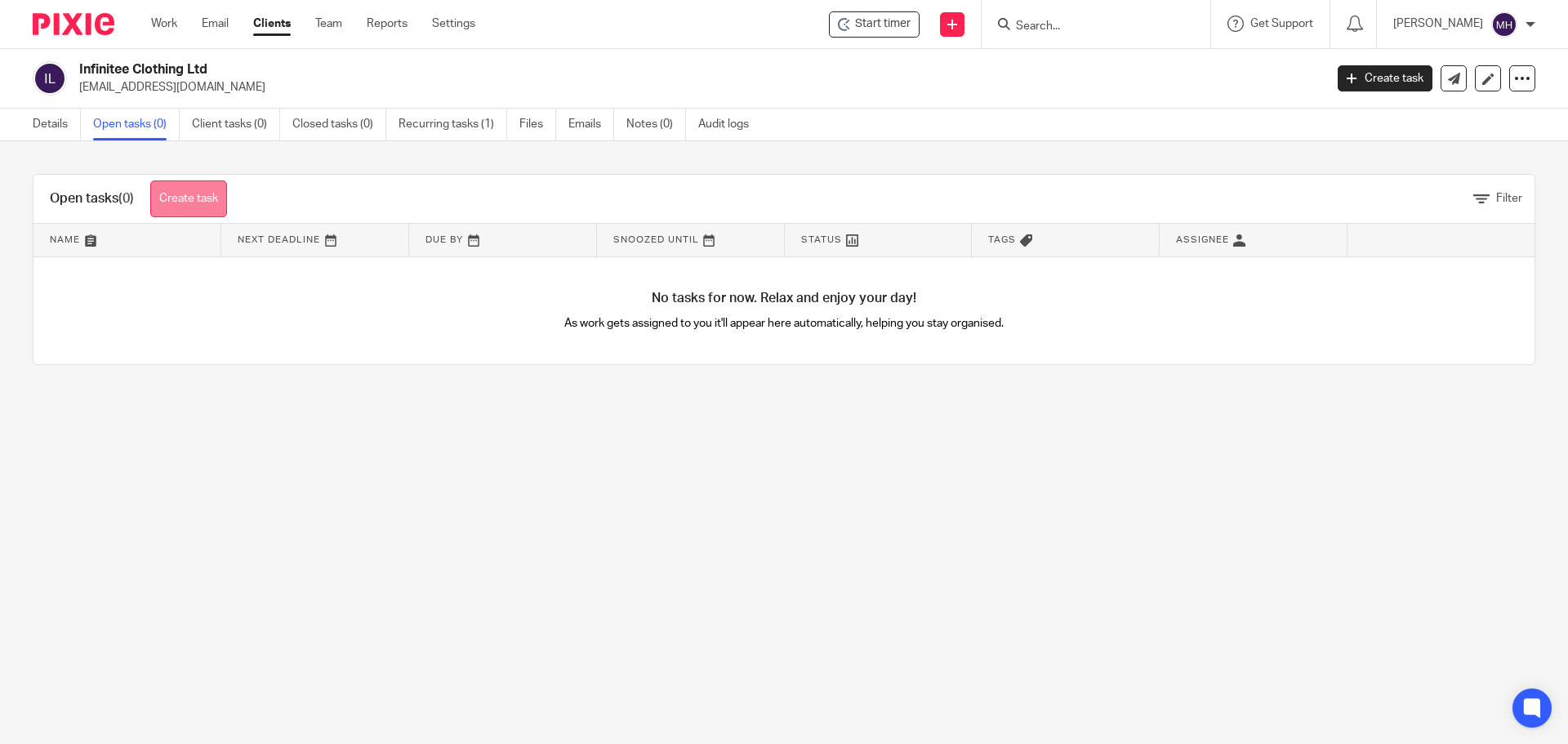
click at [187, 207] on link "Create task" at bounding box center [189, 199] width 77 height 37
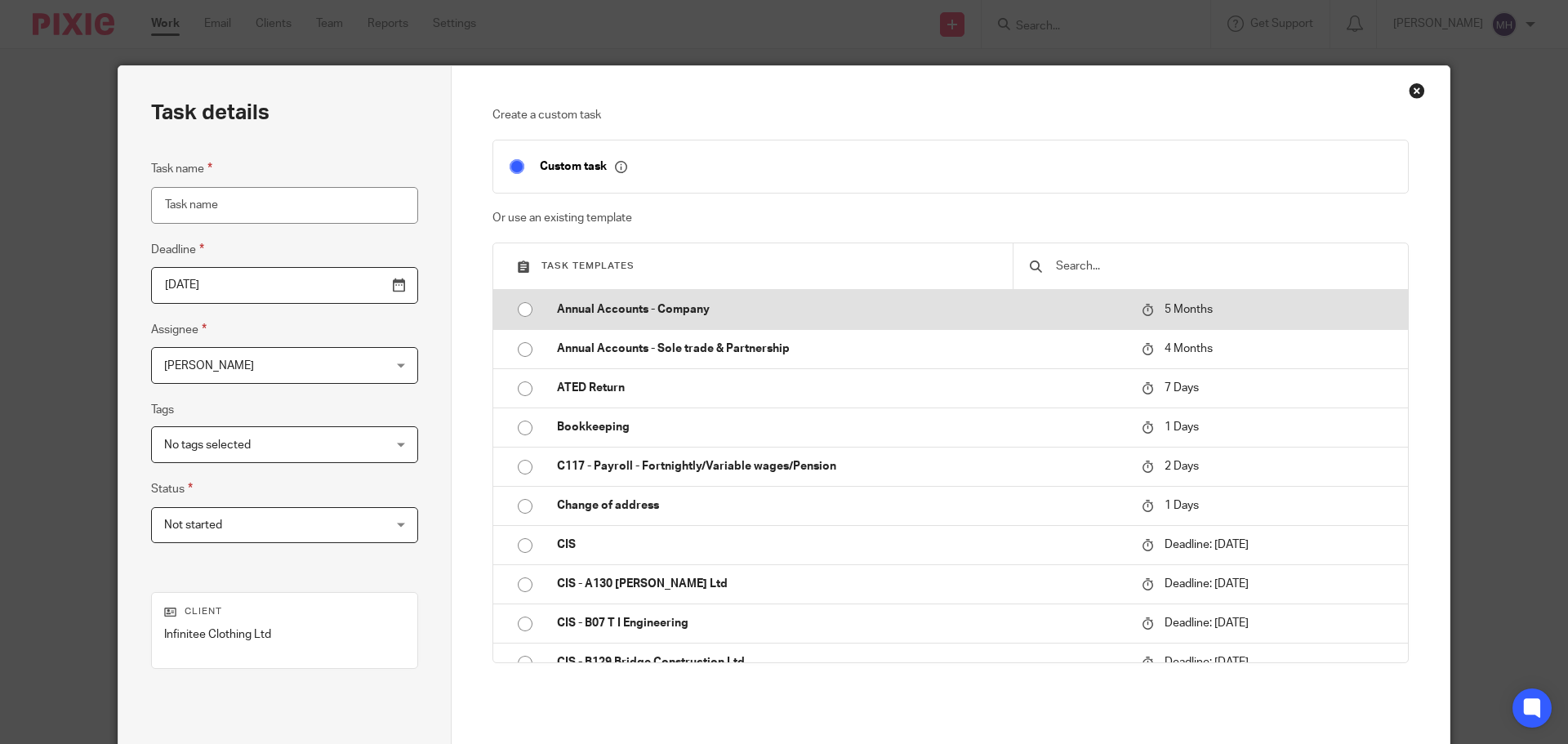
click at [515, 311] on input "radio" at bounding box center [524, 309] width 31 height 31
type input "[DATE]"
type input "Annual Accounts - Company"
checkbox input "false"
radio input "false"
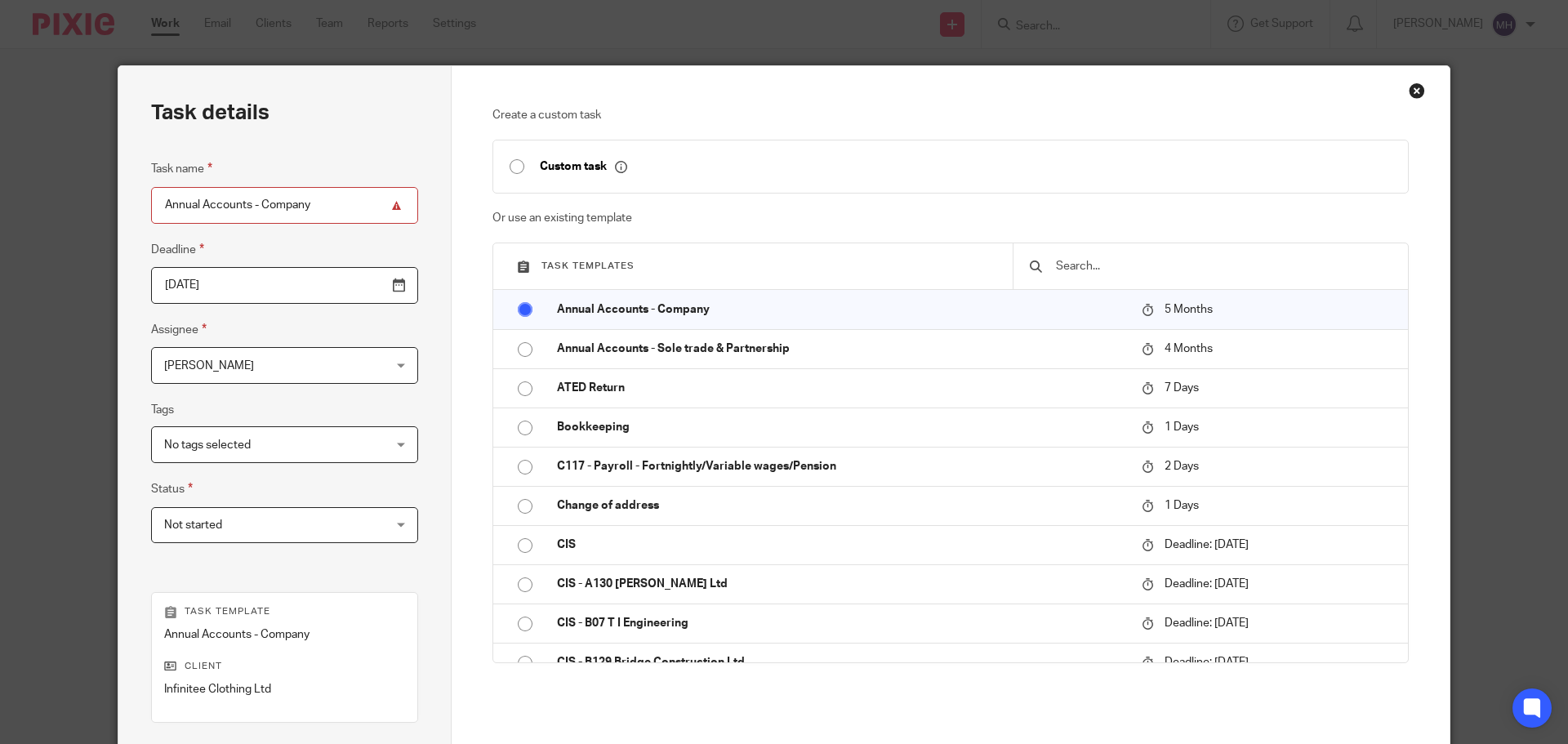
click at [277, 281] on input "2026-01-21" at bounding box center [284, 286] width 267 height 37
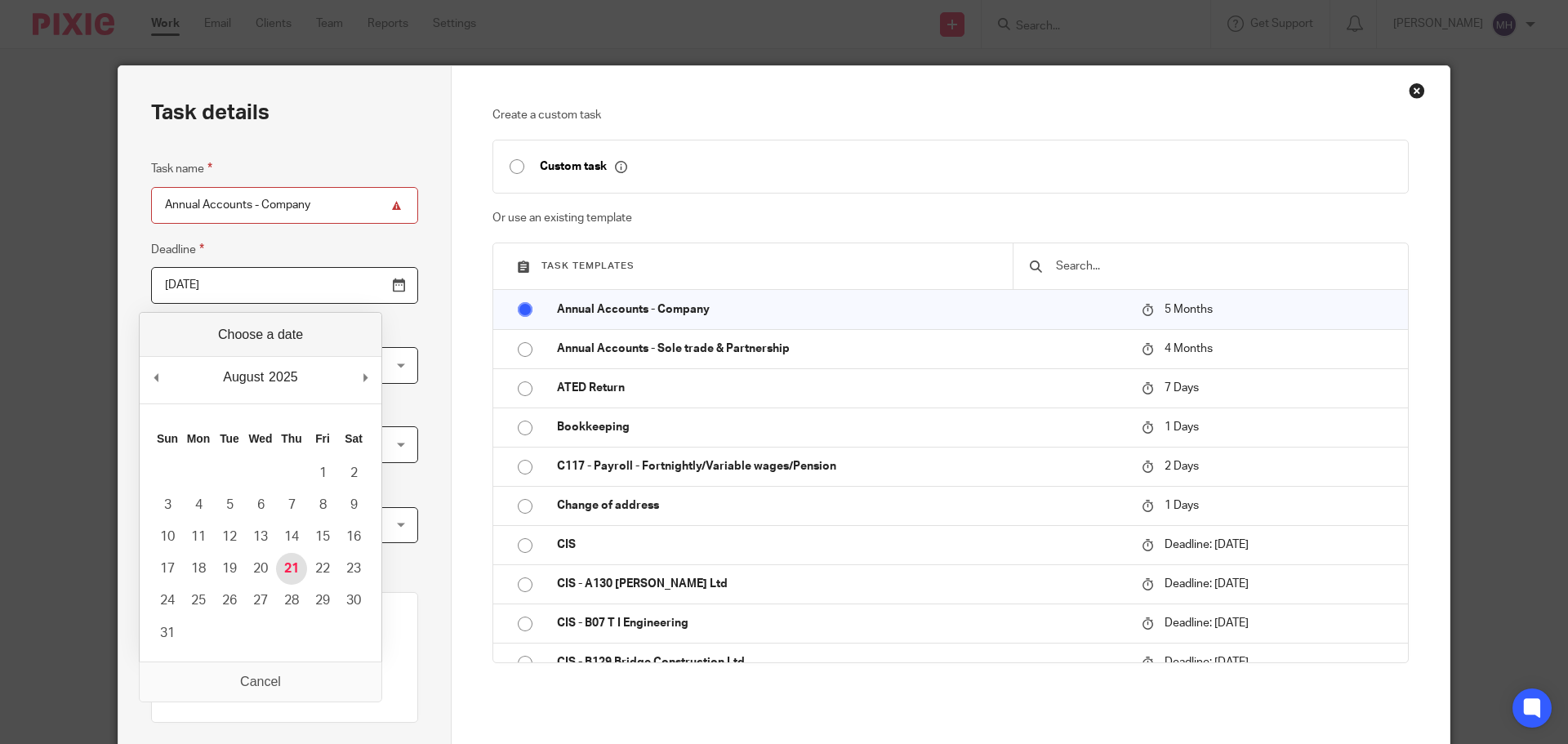
type input "[DATE]"
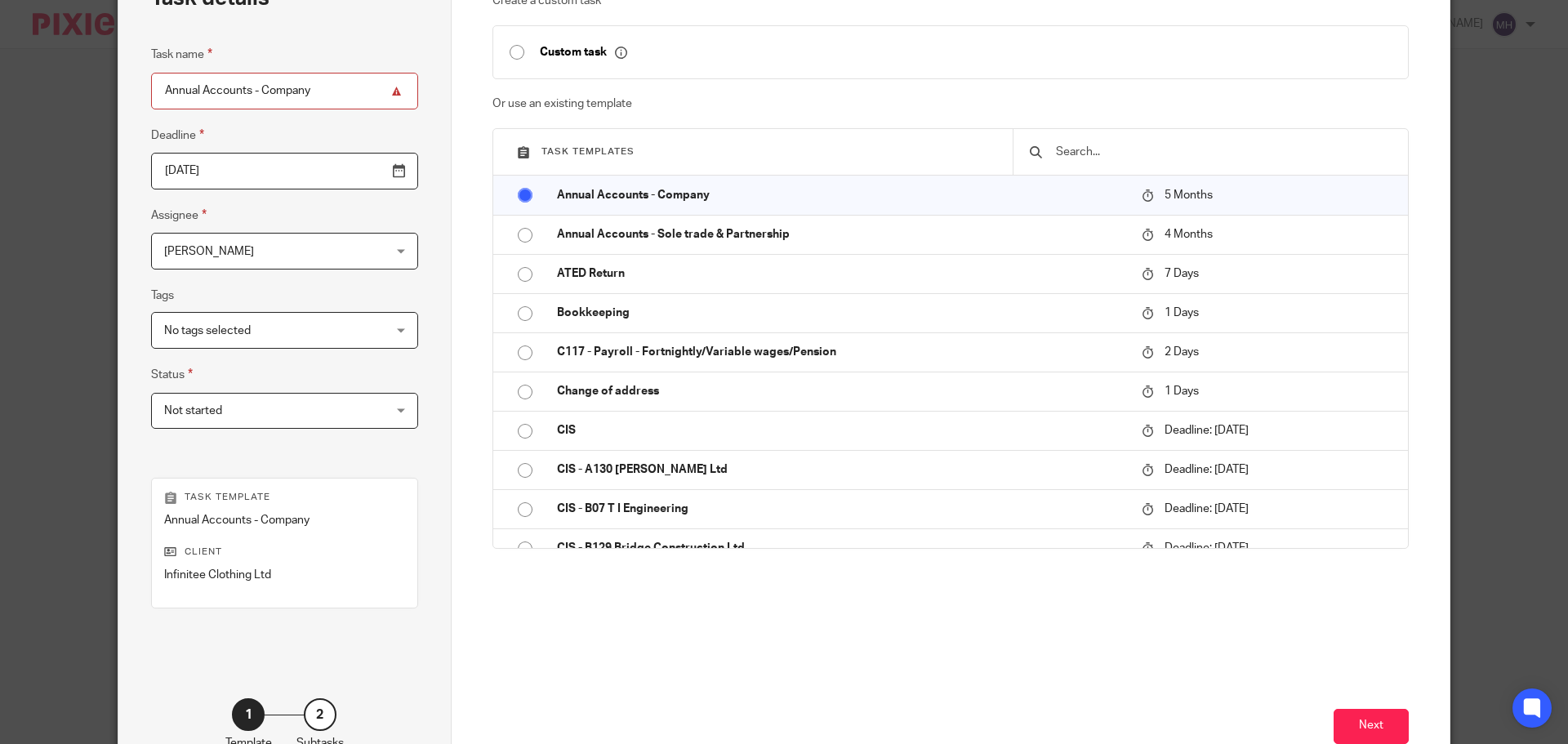
scroll to position [222, 0]
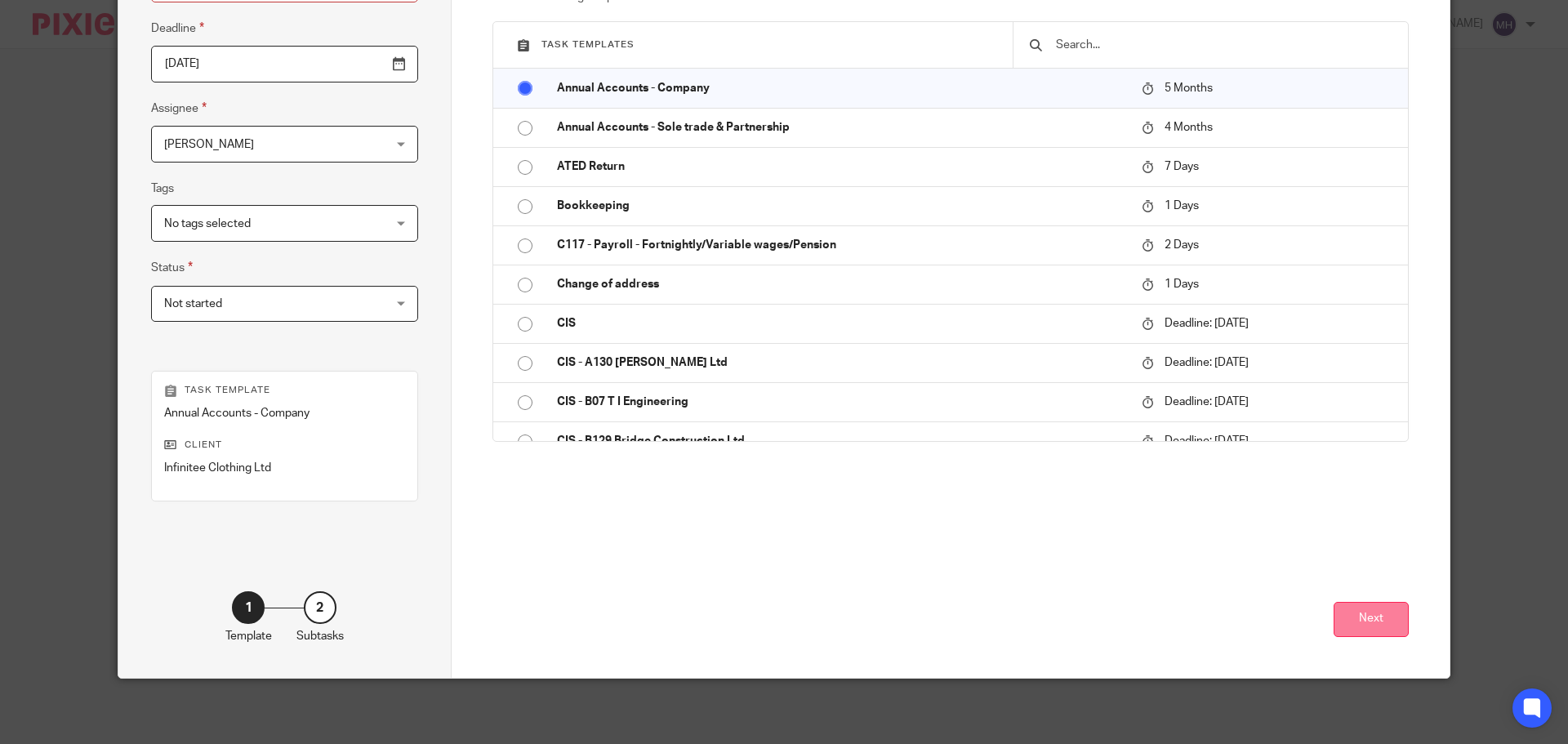
click at [1385, 620] on button "Next" at bounding box center [1370, 619] width 75 height 35
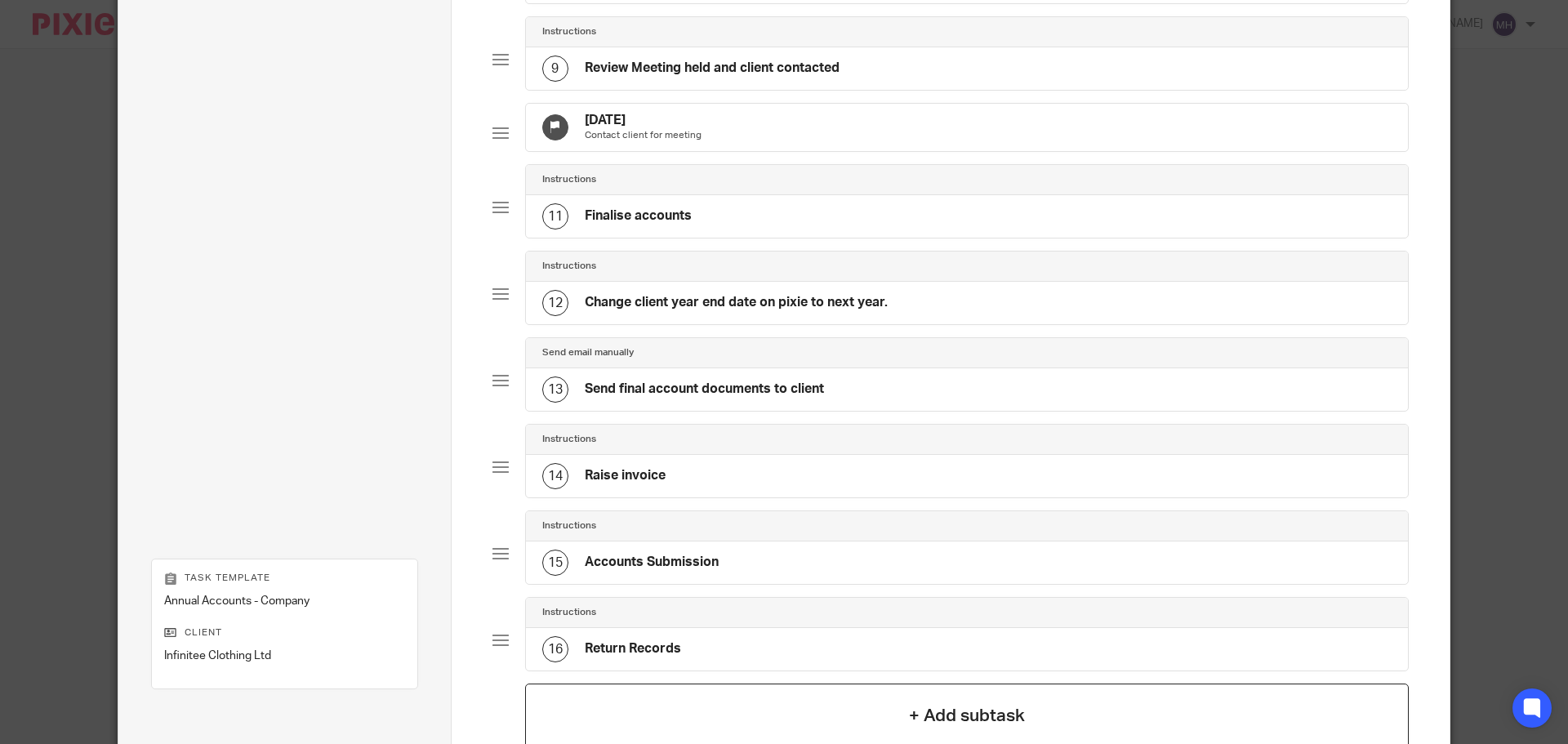
scroll to position [957, 0]
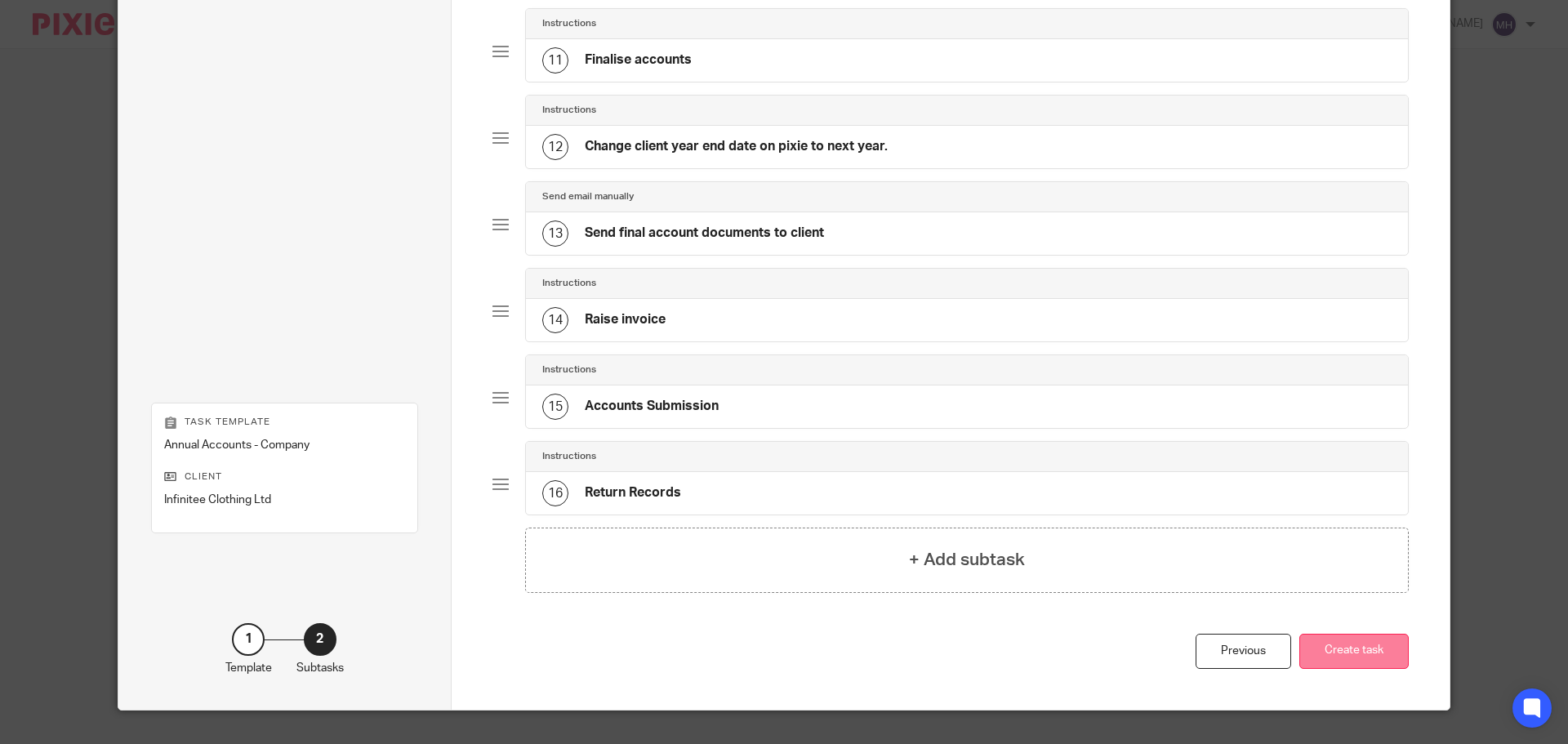
click at [1353, 669] on button "Create task" at bounding box center [1354, 651] width 110 height 35
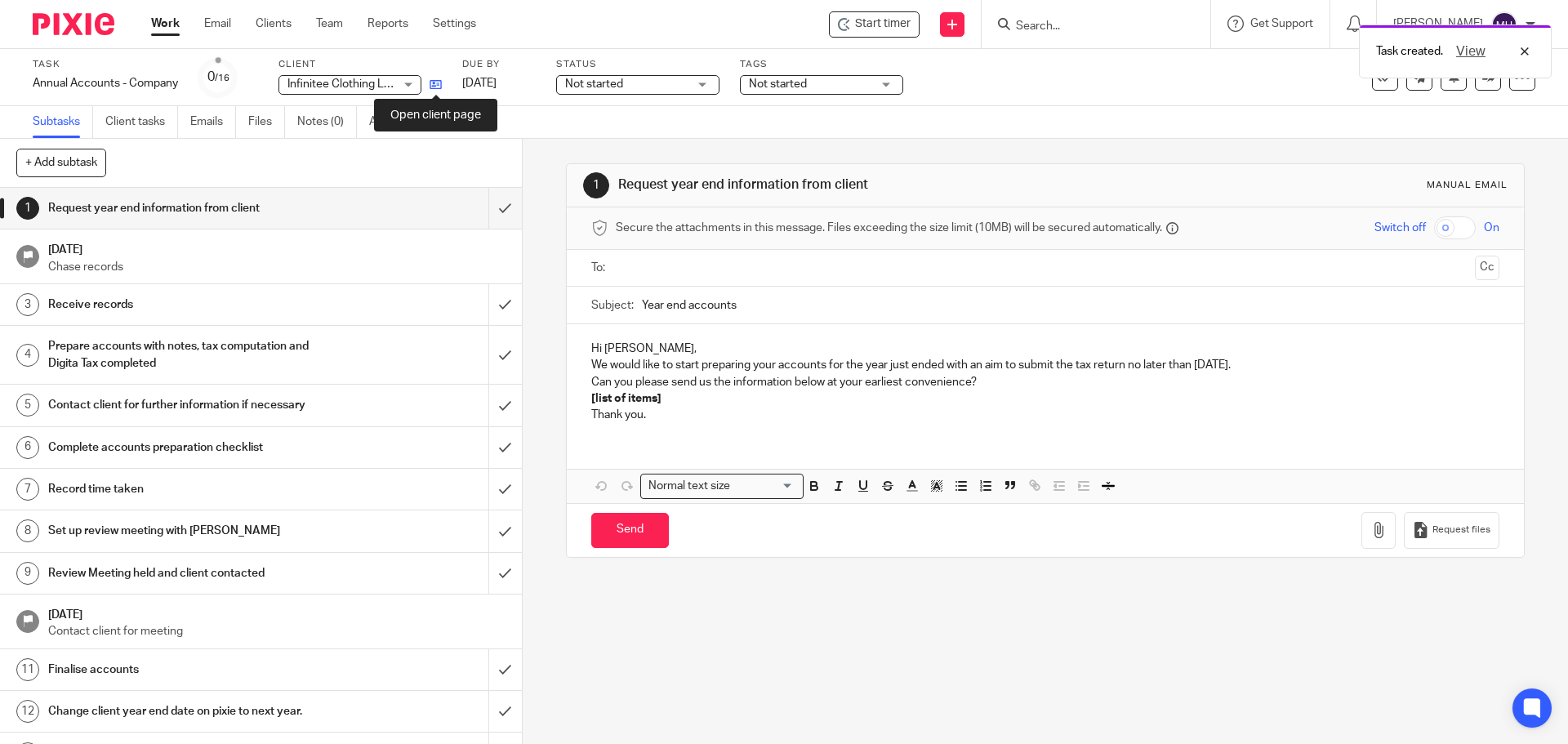
click at [438, 82] on icon at bounding box center [435, 85] width 12 height 12
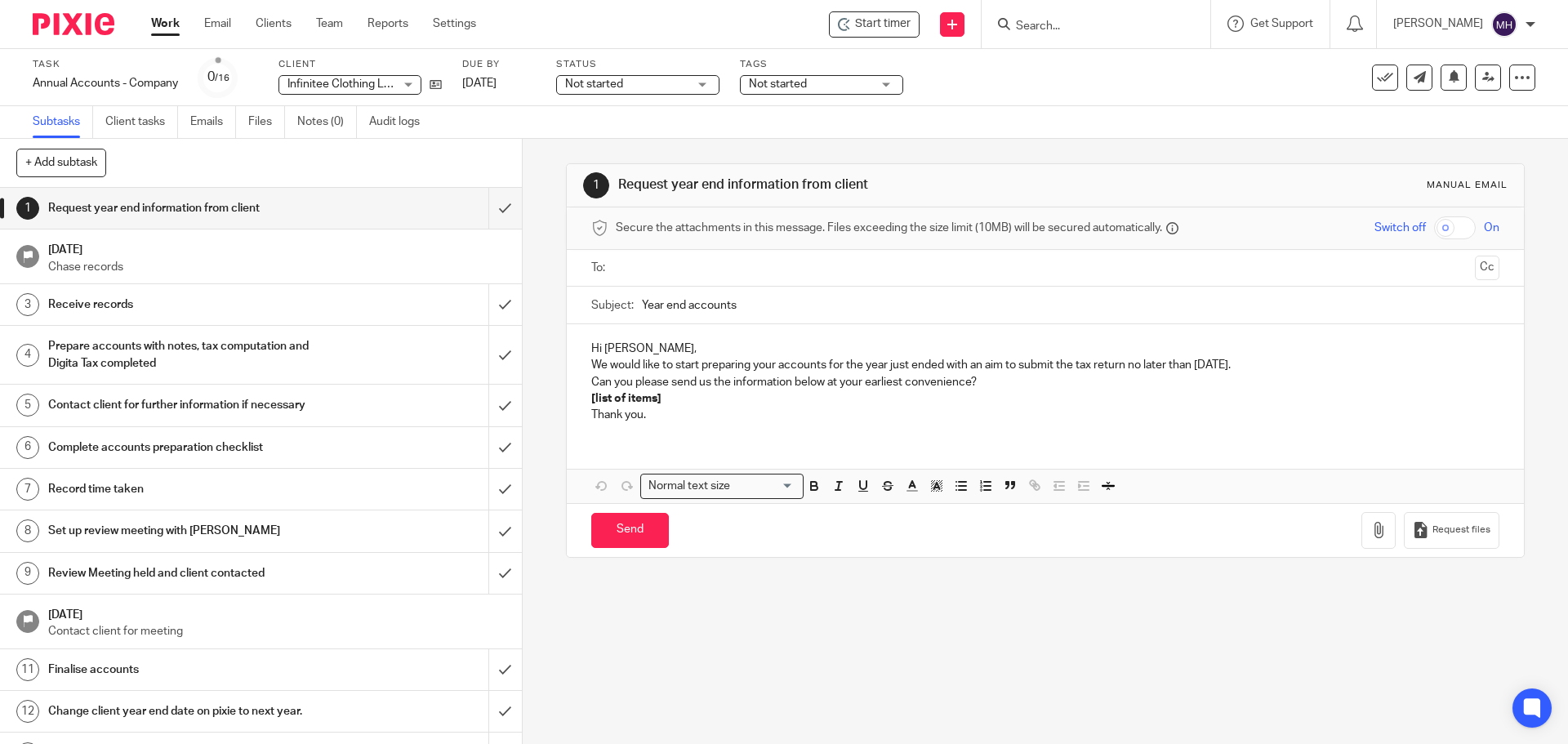
click at [157, 22] on link "Work" at bounding box center [165, 24] width 29 height 16
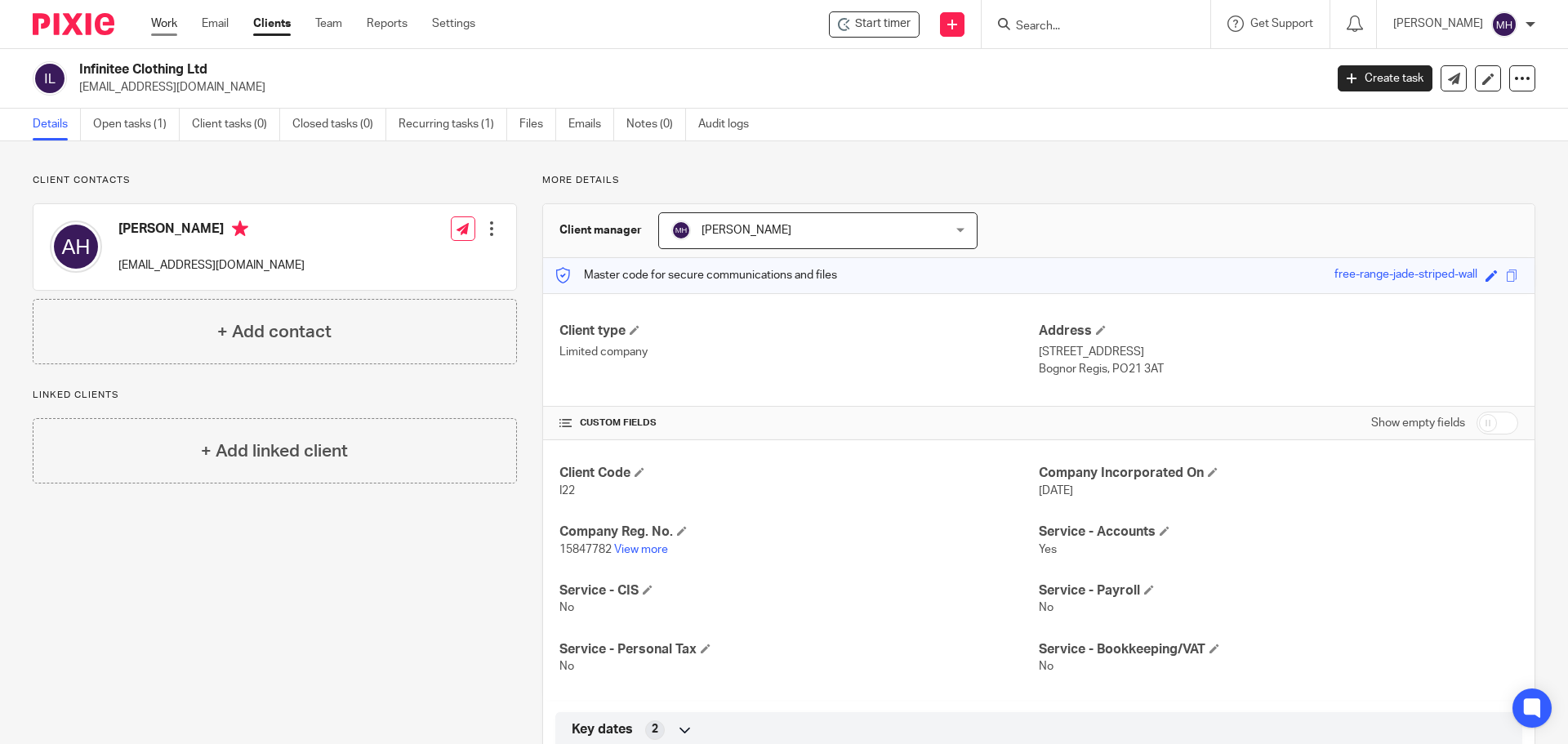
click at [164, 26] on link "Work" at bounding box center [164, 24] width 26 height 16
